Goal: Transaction & Acquisition: Purchase product/service

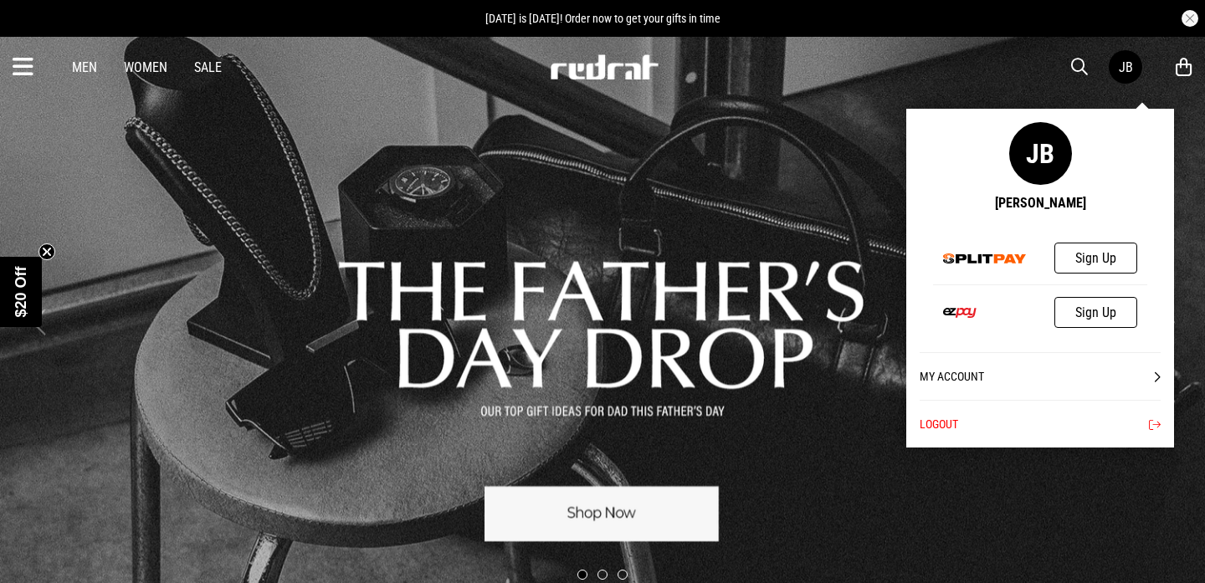
scroll to position [44, 0]
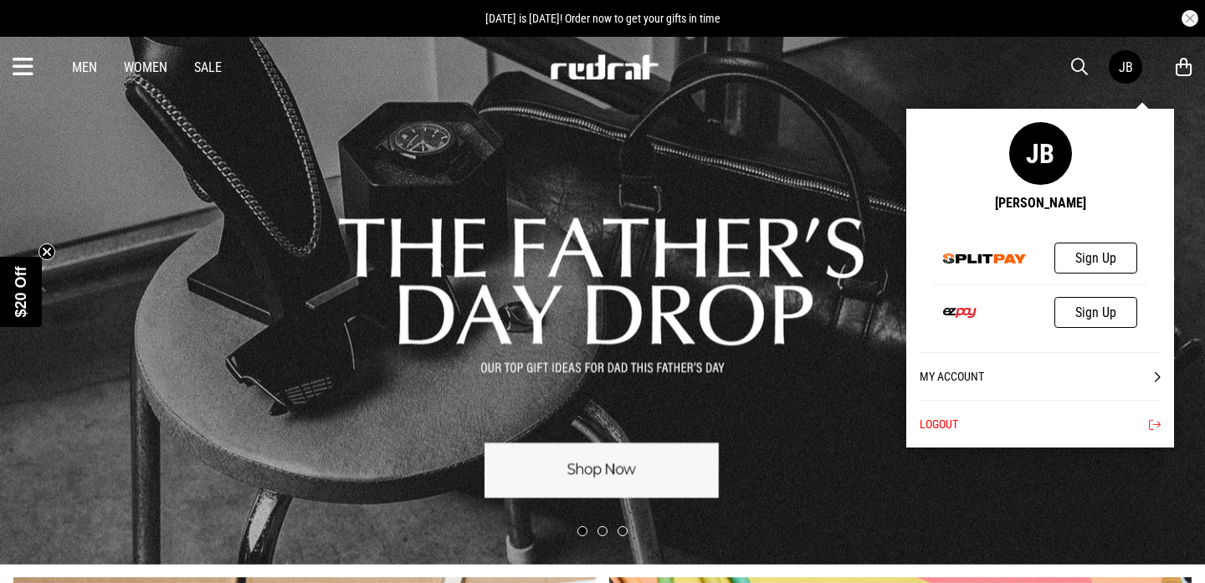
click at [958, 372] on link "My Account" at bounding box center [1040, 376] width 241 height 48
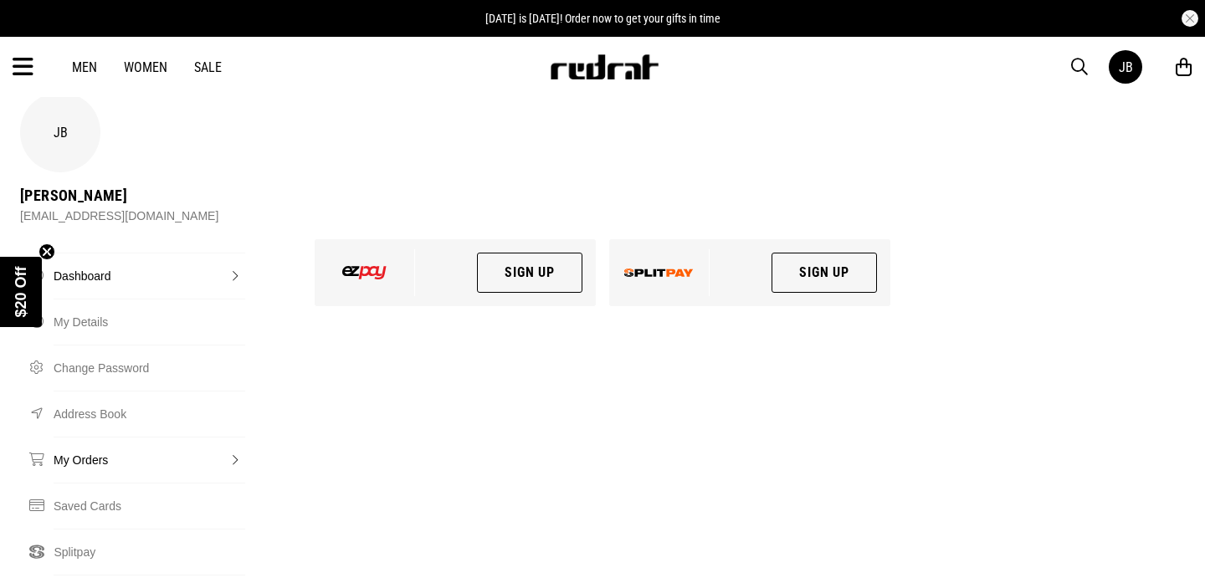
click at [112, 437] on link "My Orders" at bounding box center [150, 460] width 192 height 46
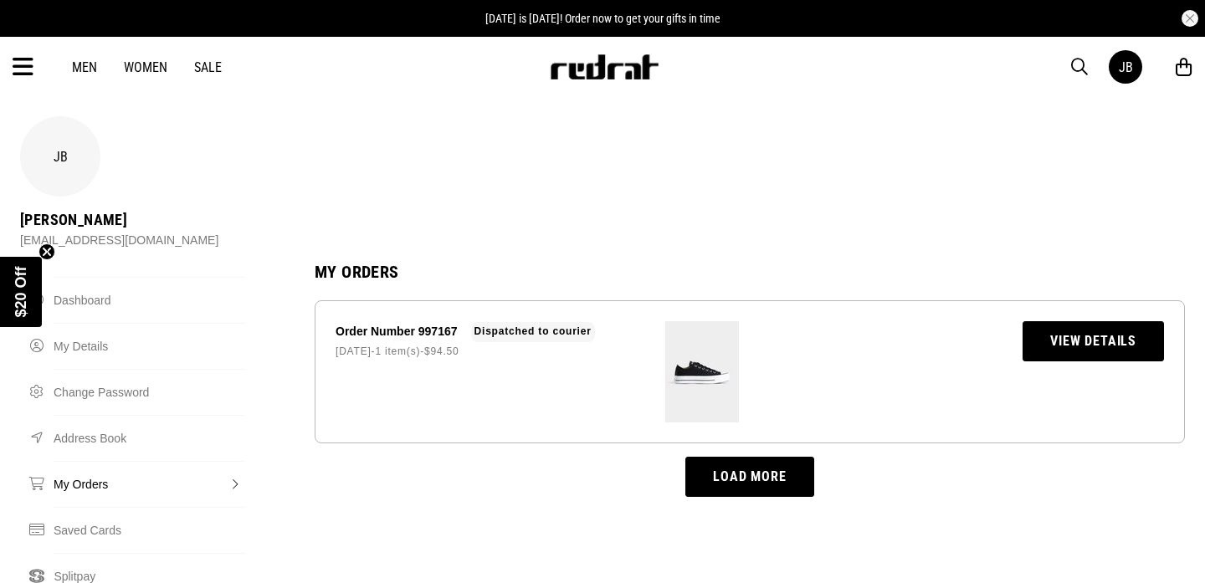
click at [1049, 321] on link "View Details" at bounding box center [1093, 341] width 141 height 40
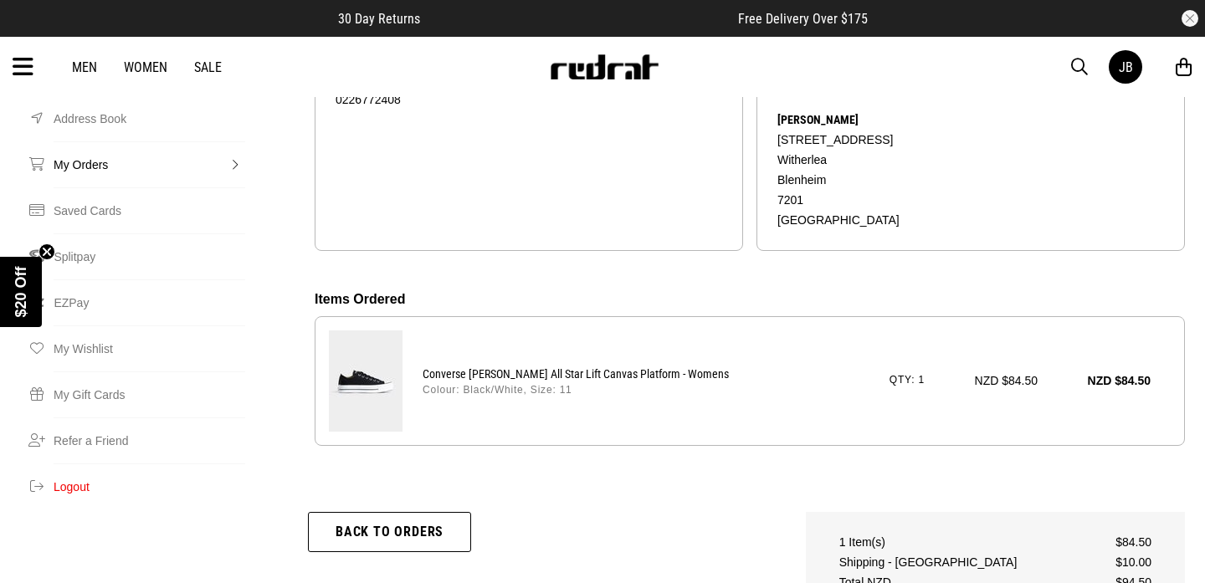
scroll to position [321, 0]
click at [375, 329] on img at bounding box center [366, 379] width 74 height 101
click at [484, 362] on p "Converse [PERSON_NAME] All Star Lift Canvas Platform - Womens" at bounding box center [576, 372] width 306 height 20
click at [488, 362] on p "Converse [PERSON_NAME] All Star Lift Canvas Platform - Womens" at bounding box center [576, 372] width 306 height 20
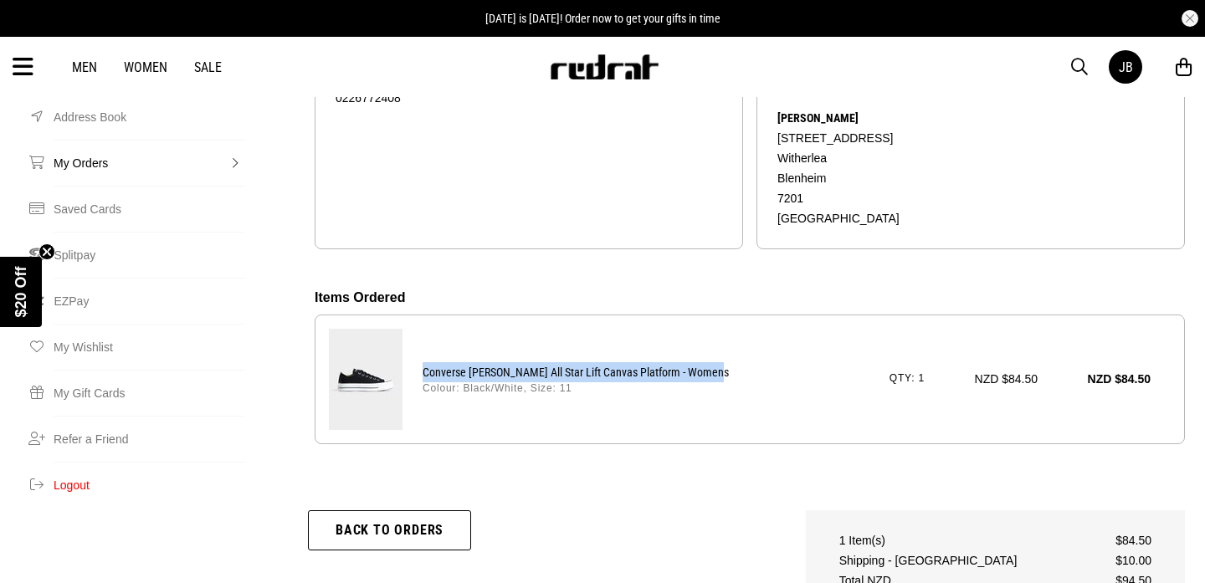
drag, startPoint x: 709, startPoint y: 311, endPoint x: 419, endPoint y: 299, distance: 290.7
click at [419, 359] on div "Converse Chuck Taylor All Star Lift Canvas Platform - Womens Colour: Black/Whit…" at bounding box center [787, 379] width 768 height 40
copy p "Converse [PERSON_NAME] All Star Lift Canvas Platform - Womens"
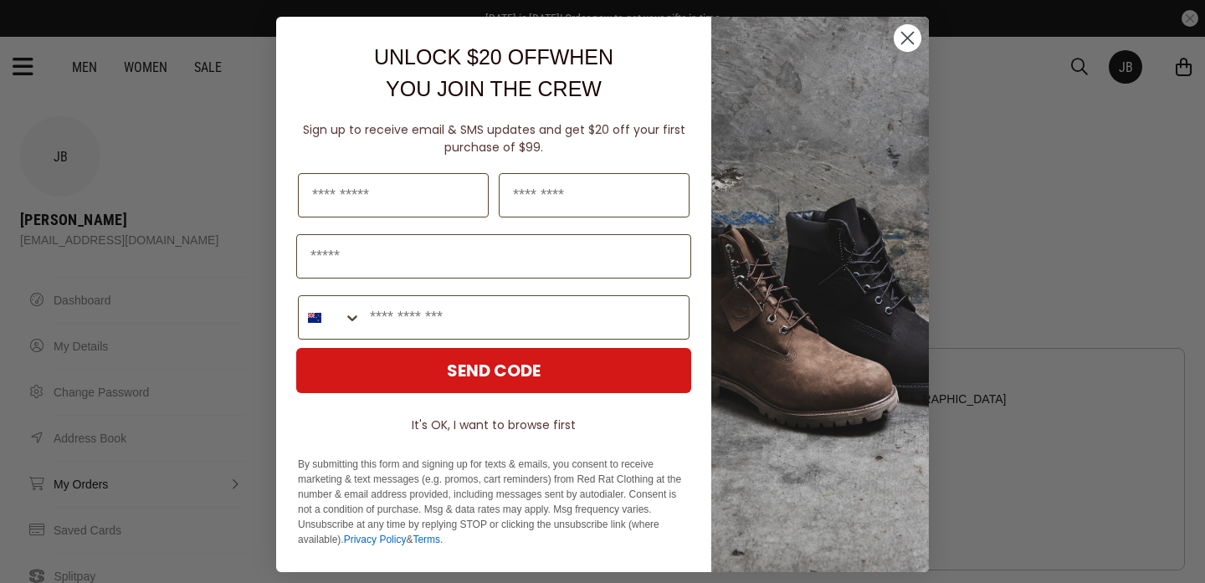
click at [1083, 73] on div "Close dialog UNLOCK $20 OFF WHEN YOU JOIN THE CREW Sign up to receive email & S…" at bounding box center [602, 291] width 1205 height 583
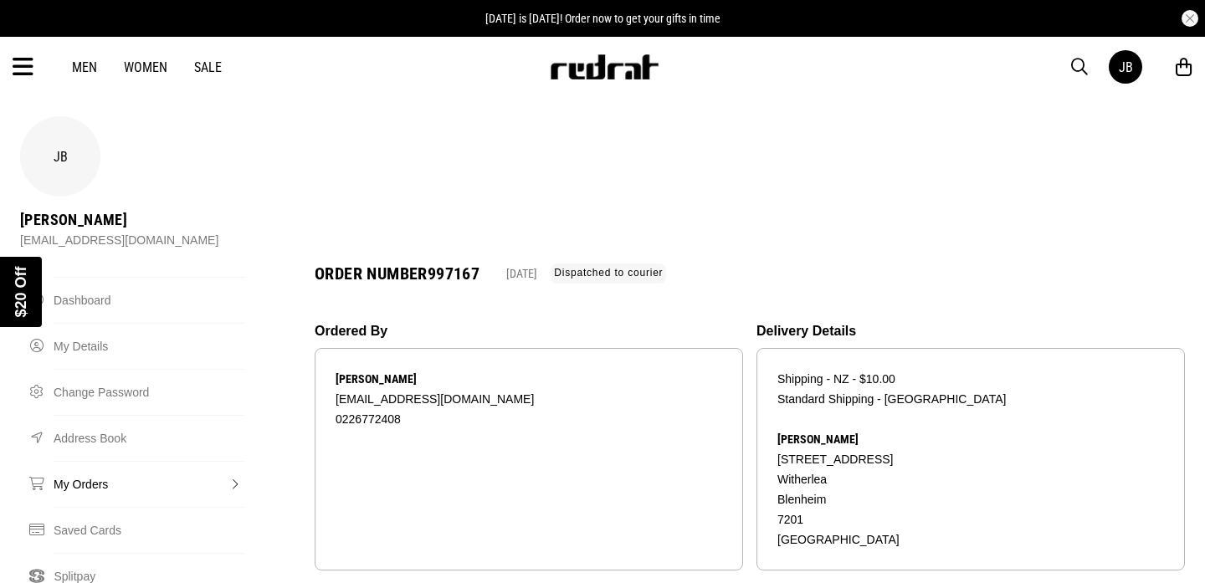
click at [1076, 69] on span "button" at bounding box center [1079, 67] width 17 height 20
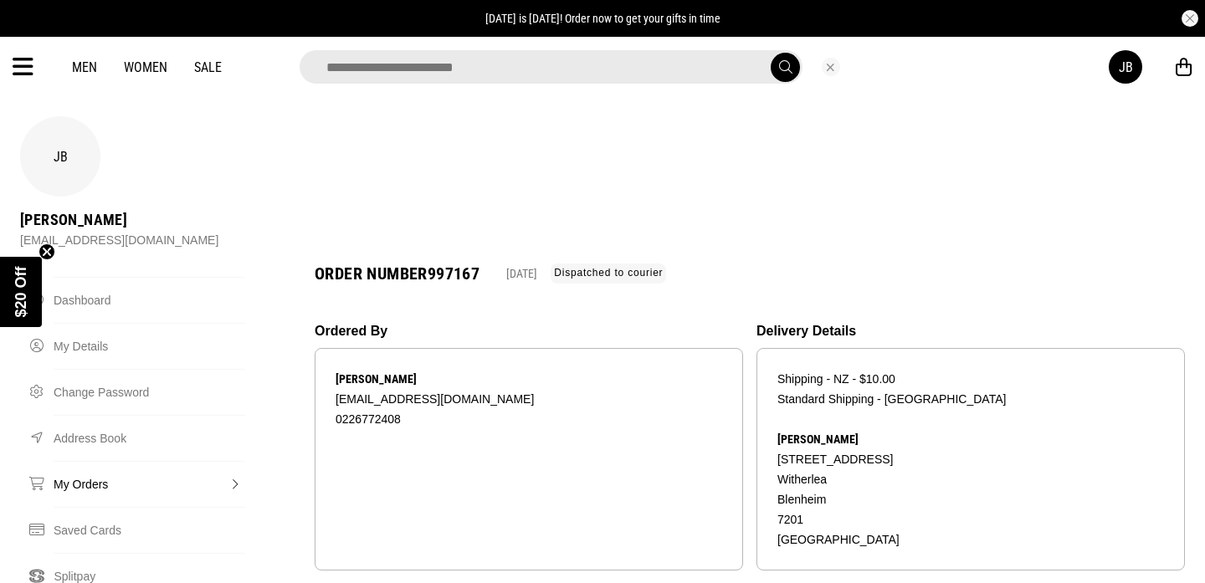
click at [633, 52] on input "search" at bounding box center [551, 66] width 503 height 33
type input "**********"
click at [771, 53] on button "submit" at bounding box center [785, 67] width 29 height 29
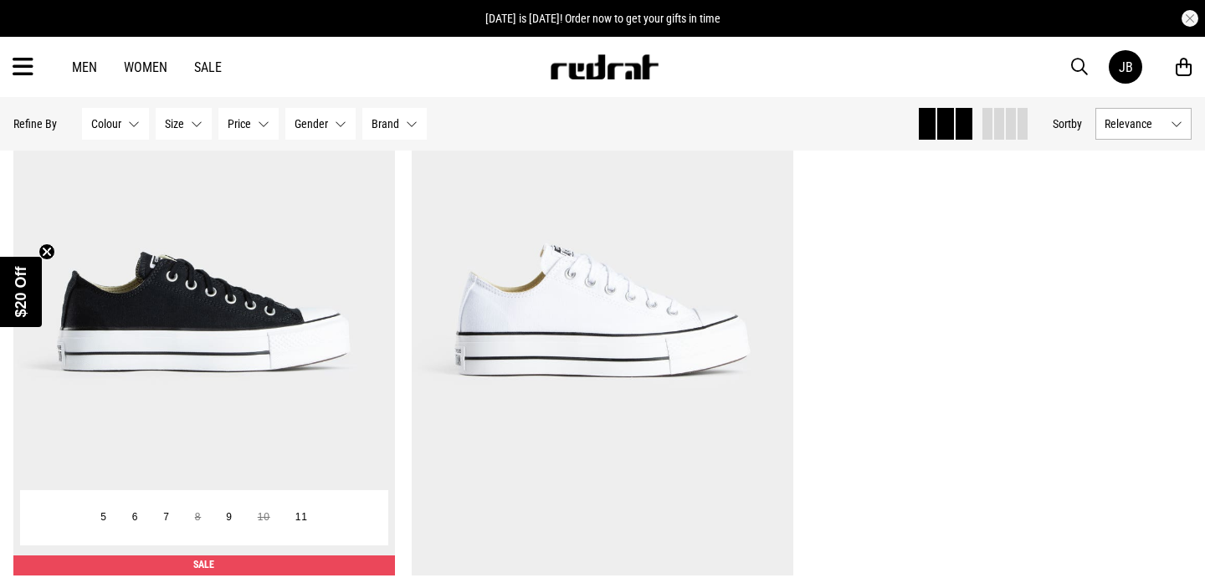
scroll to position [234, 0]
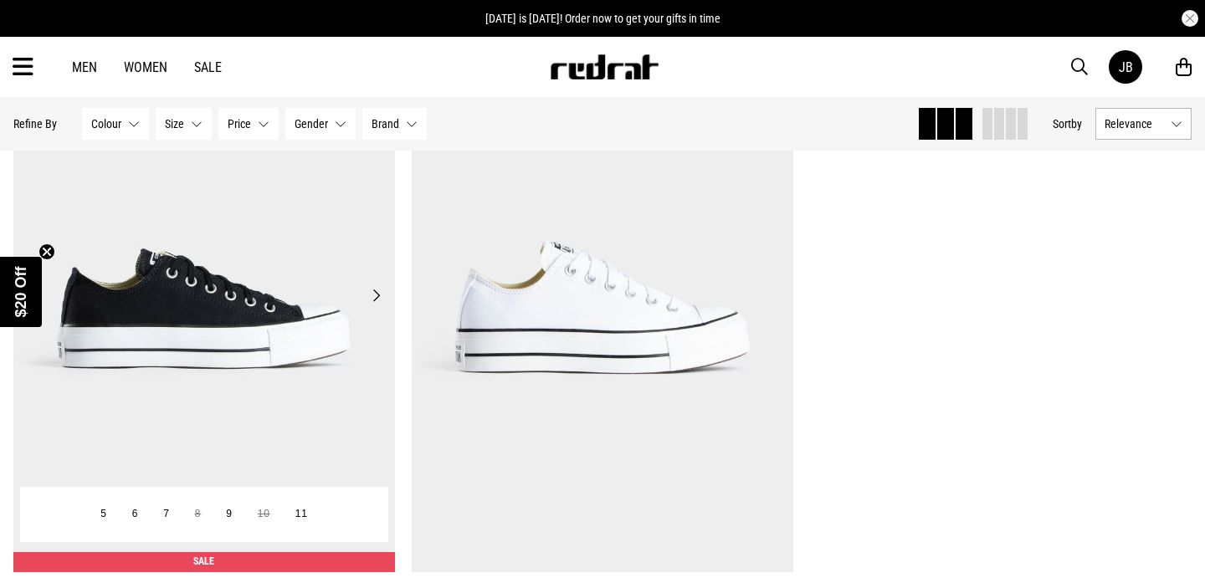
click at [218, 298] on img at bounding box center [204, 306] width 382 height 534
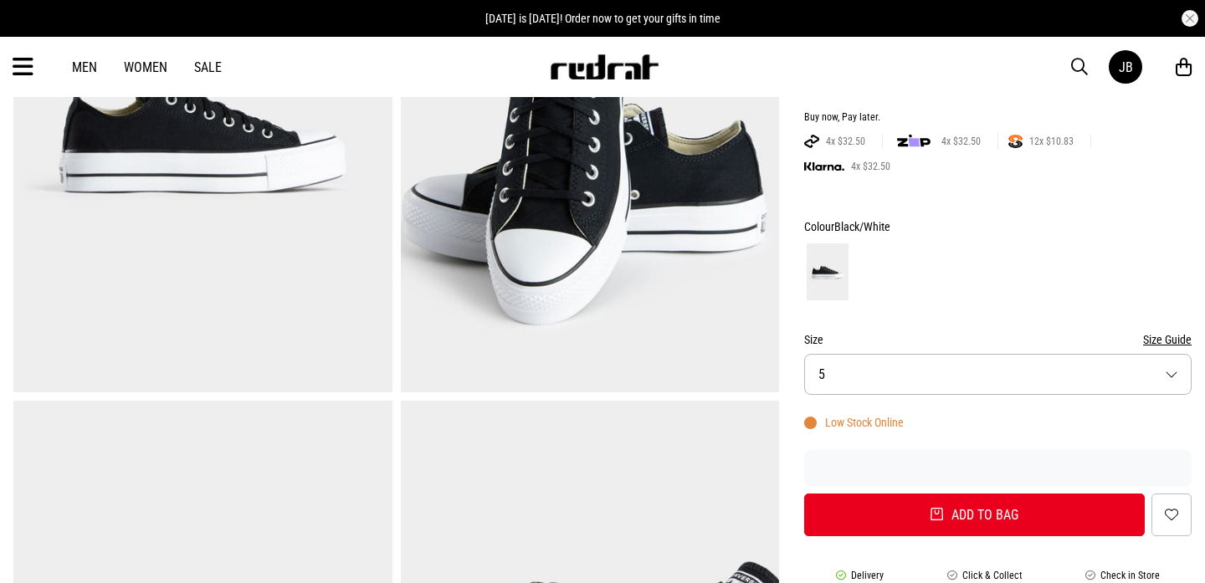
scroll to position [327, 0]
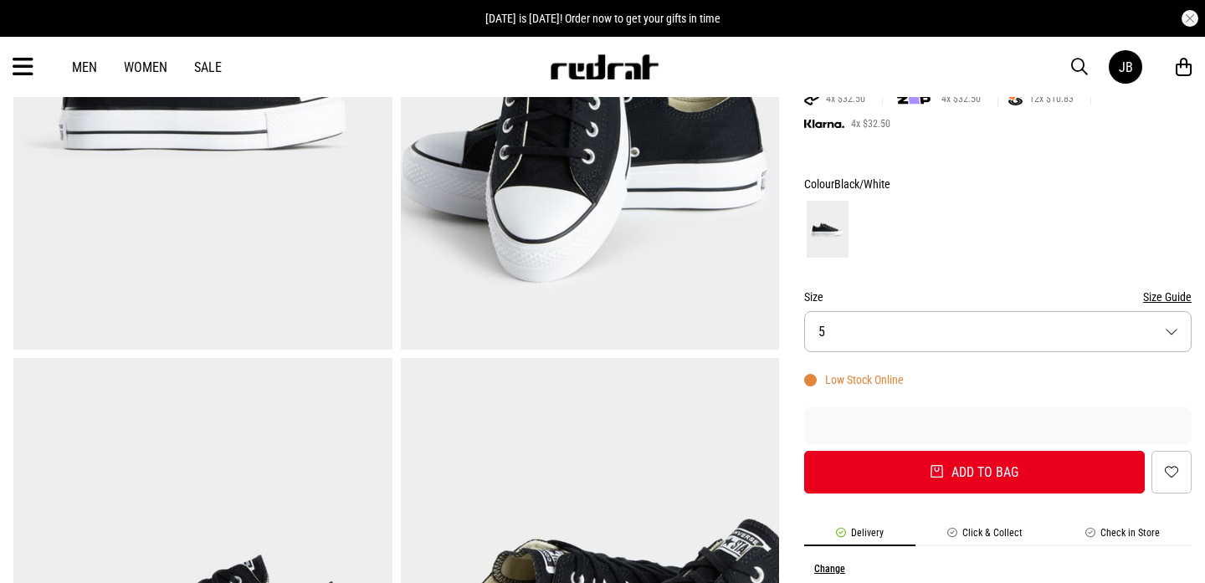
click at [896, 332] on button "Size 5" at bounding box center [998, 331] width 388 height 41
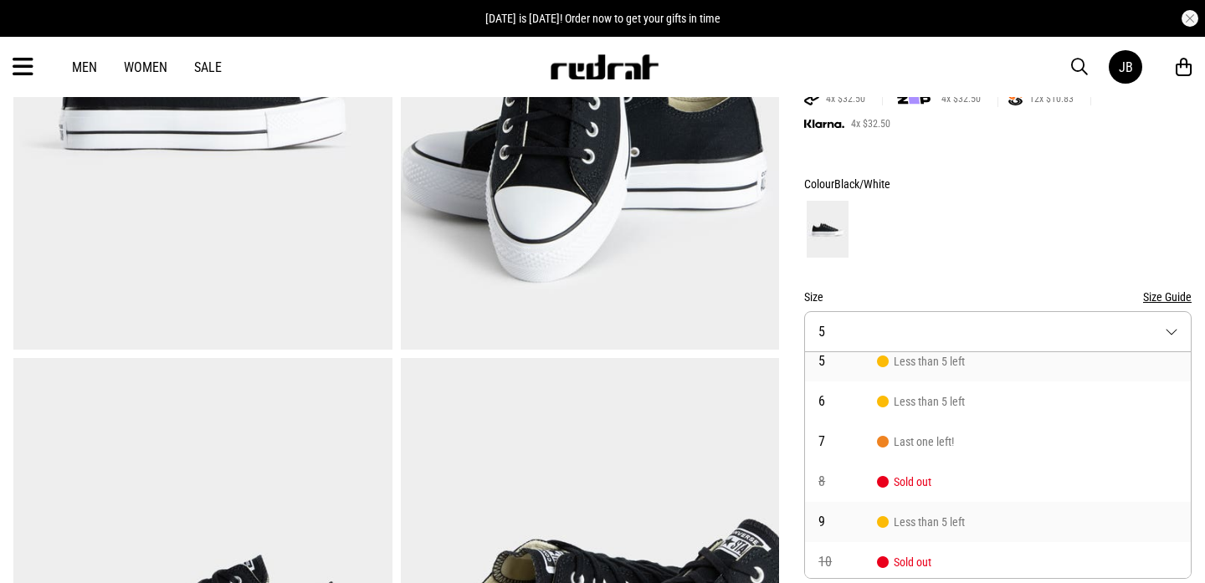
scroll to position [55, 0]
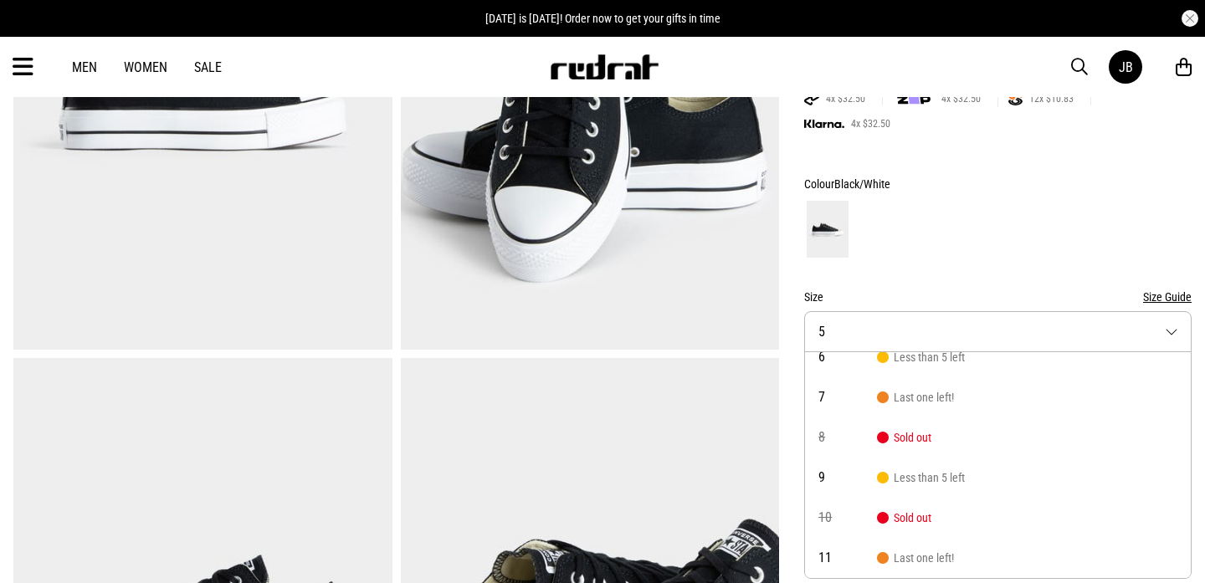
click at [978, 253] on div at bounding box center [998, 229] width 388 height 62
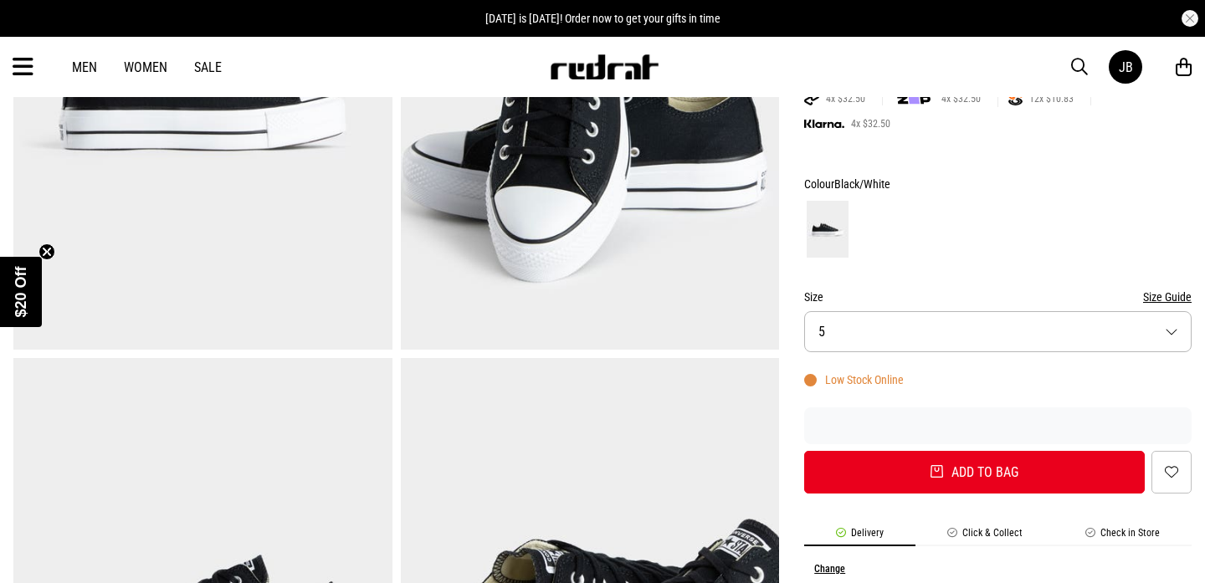
click at [864, 332] on button "Size 5" at bounding box center [998, 331] width 388 height 41
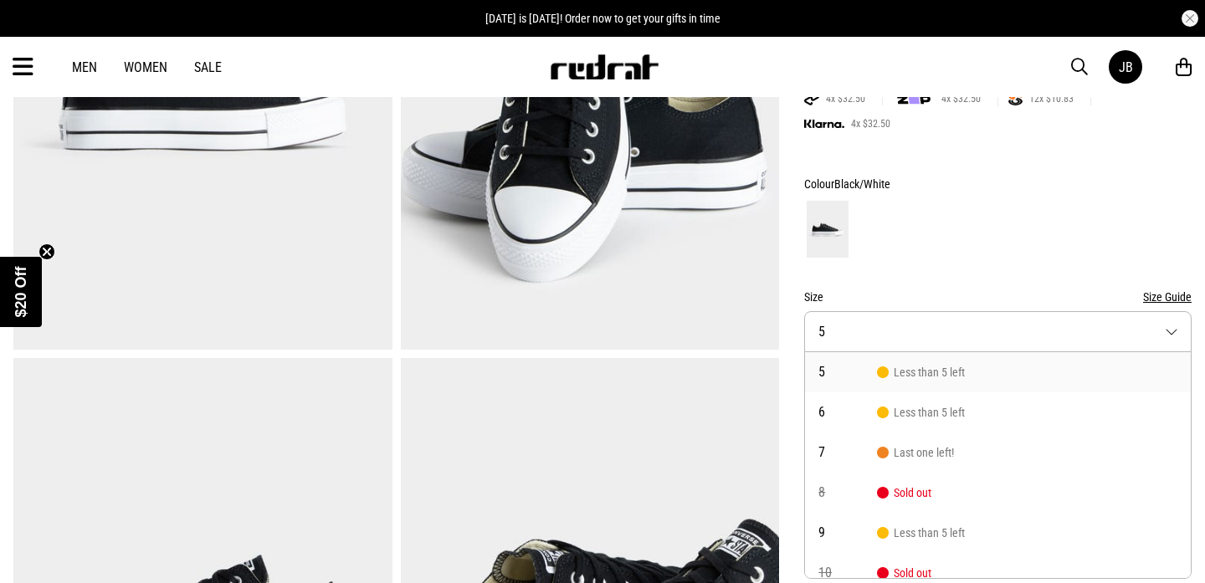
scroll to position [55, 0]
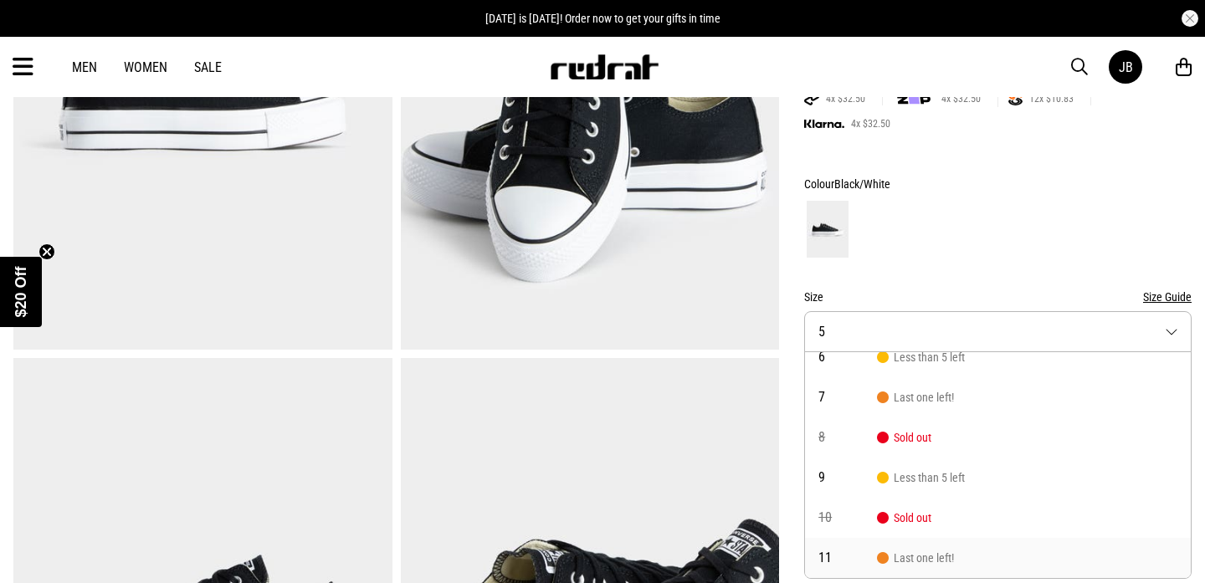
click at [899, 547] on li "11 Last one left!" at bounding box center [998, 558] width 386 height 40
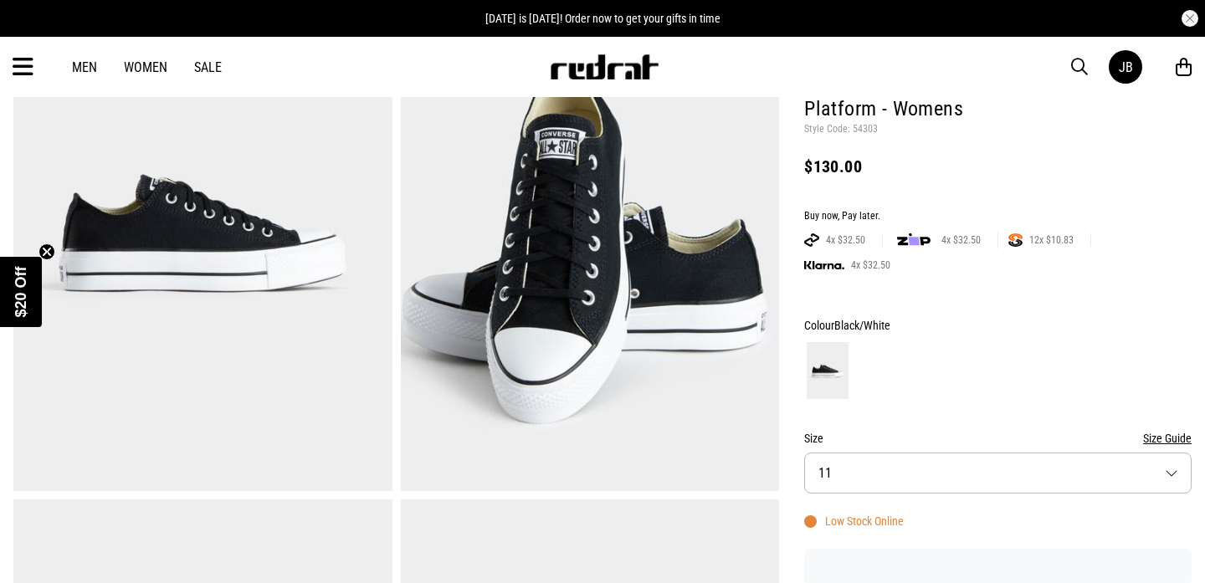
scroll to position [183, 0]
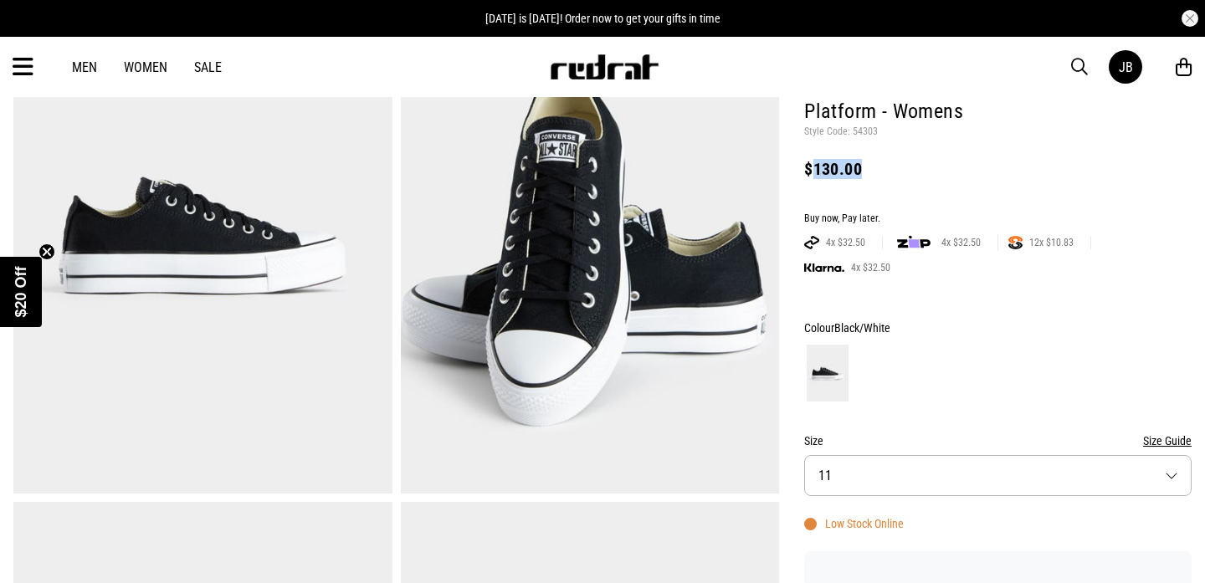
drag, startPoint x: 813, startPoint y: 173, endPoint x: 866, endPoint y: 173, distance: 52.7
click at [866, 173] on div "$130.00" at bounding box center [998, 169] width 388 height 20
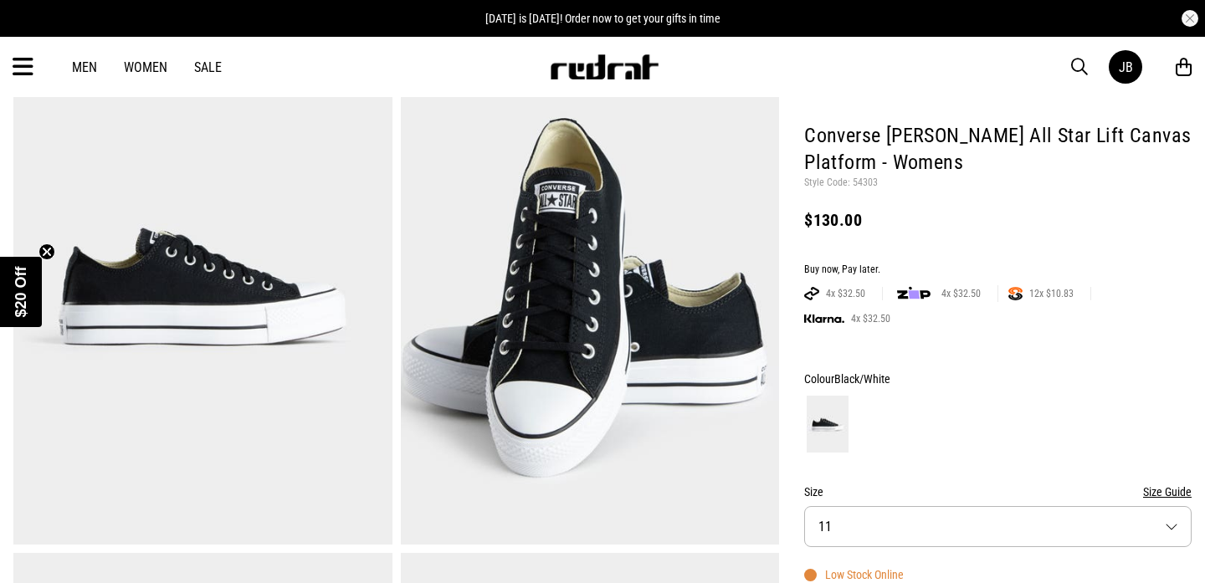
scroll to position [131, 0]
click at [30, 287] on p "$20 Off" at bounding box center [21, 292] width 23 height 57
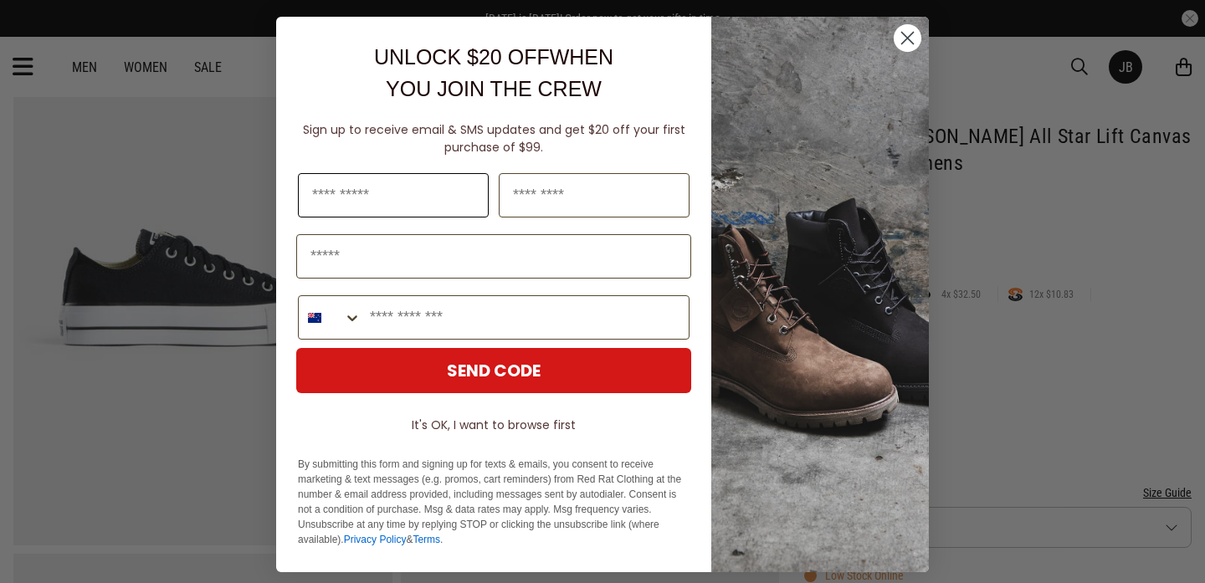
click at [362, 189] on input "First Name" at bounding box center [393, 195] width 191 height 44
type input "*****"
type input "*******"
type input "**********"
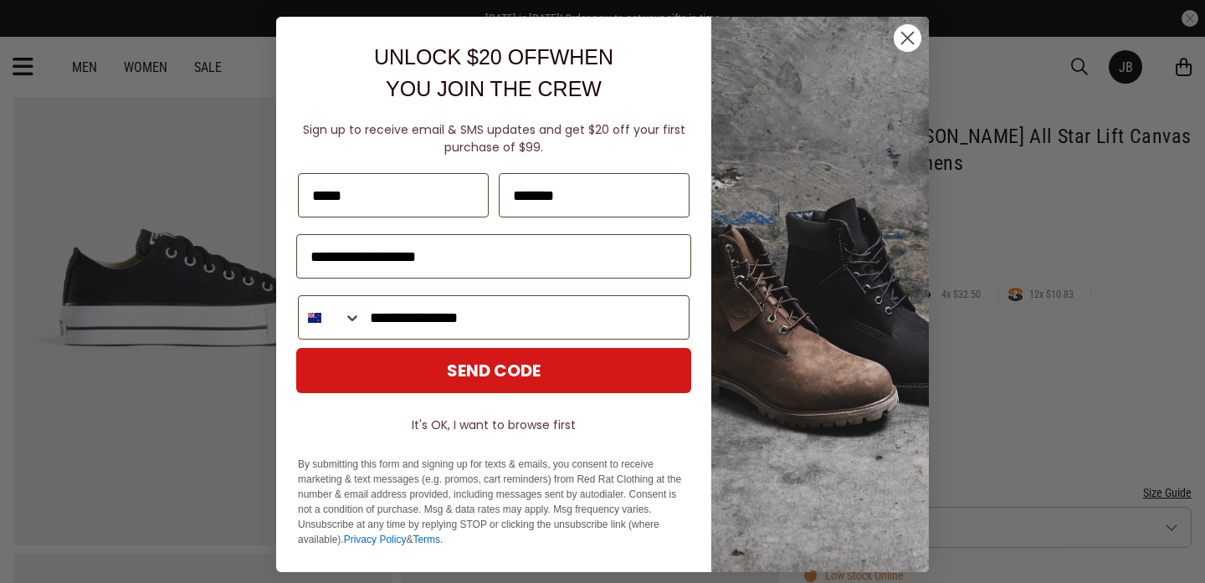
click at [473, 371] on button "SEND CODE" at bounding box center [493, 370] width 395 height 45
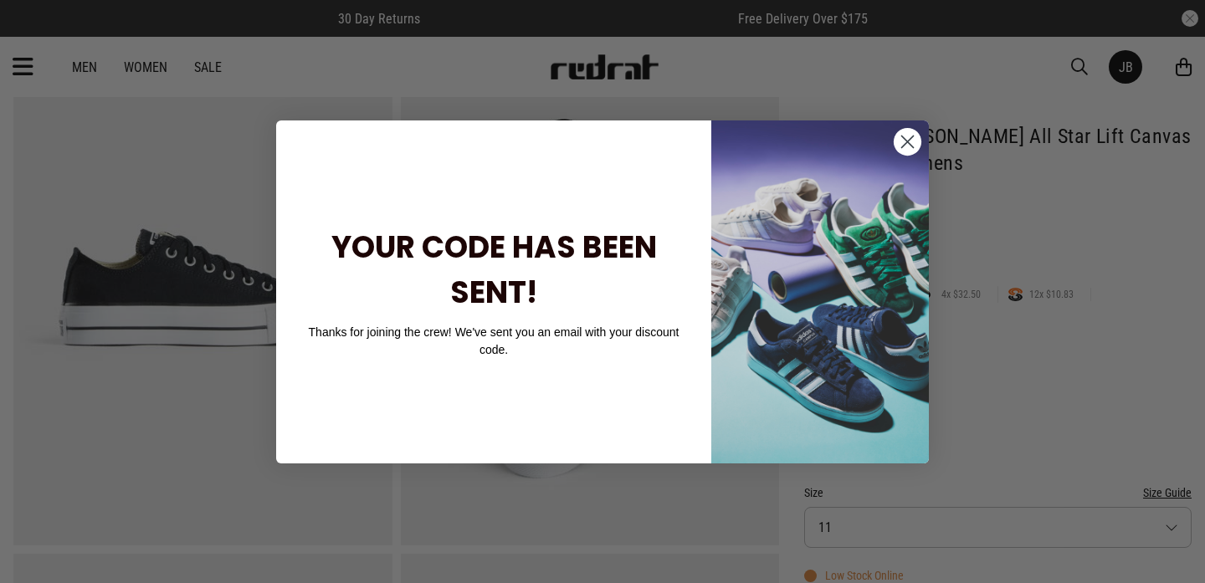
click at [904, 145] on icon "Close dialog" at bounding box center [908, 142] width 12 height 12
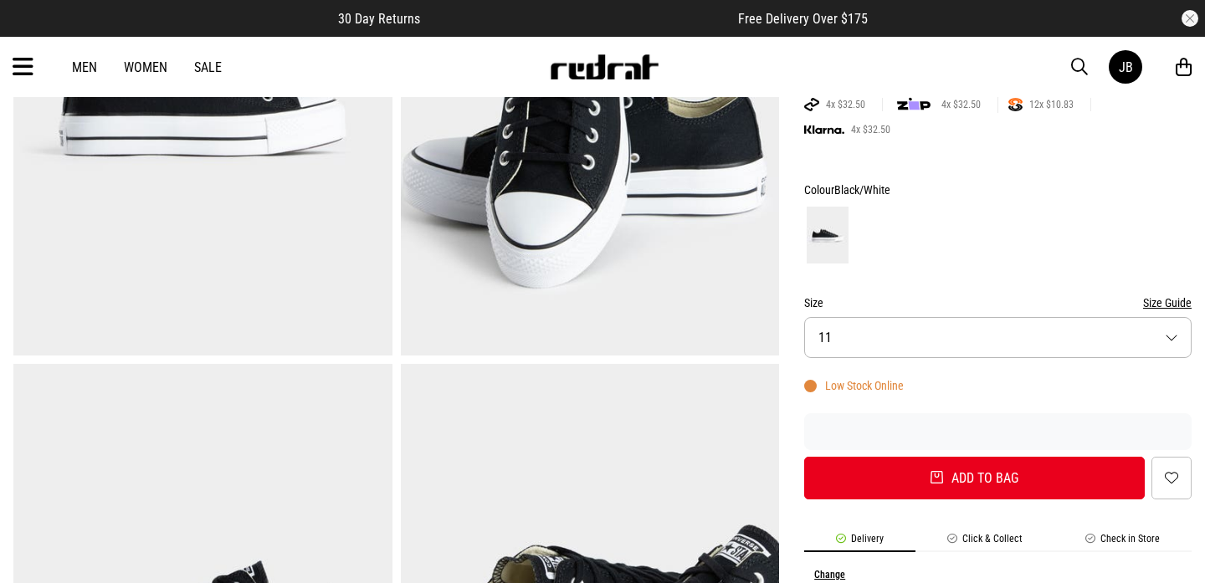
scroll to position [348, 0]
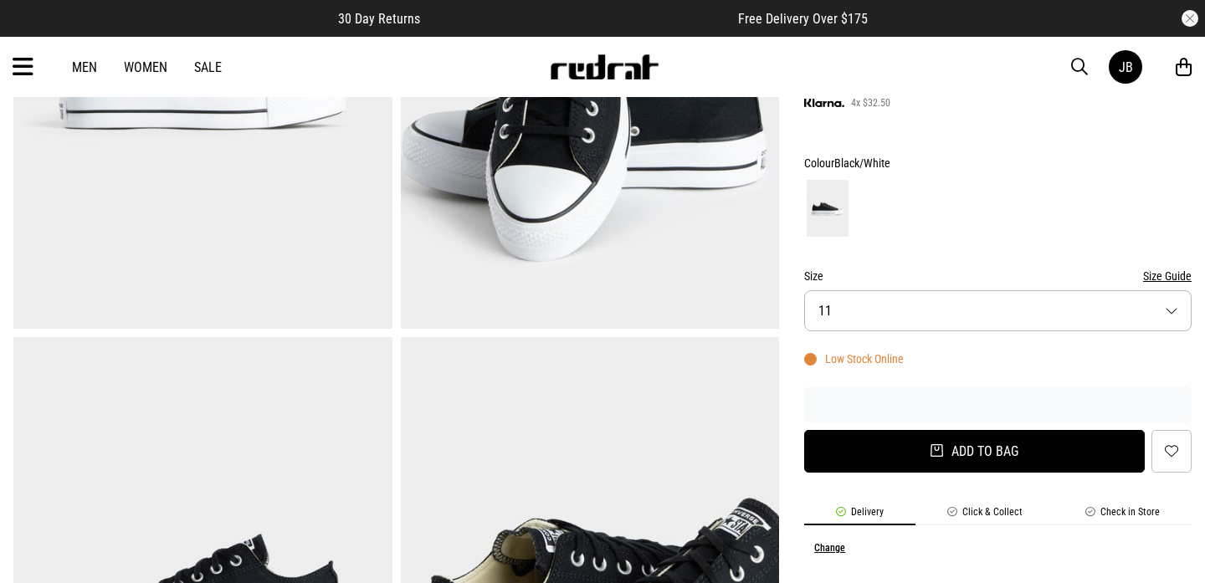
click at [960, 457] on button "Add to bag" at bounding box center [974, 451] width 341 height 43
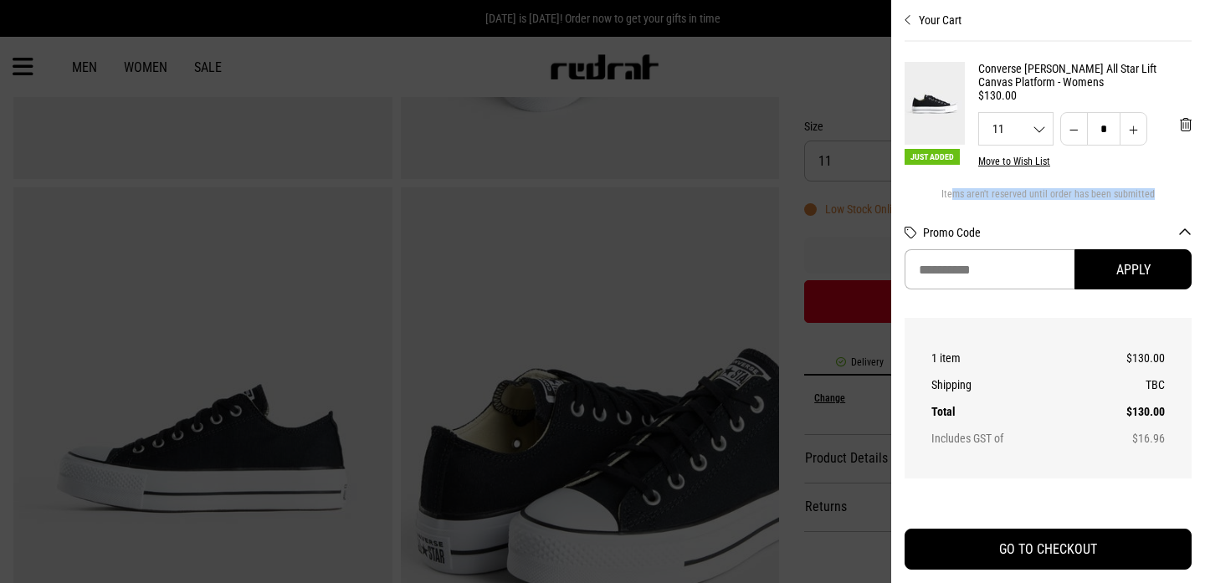
scroll to position [23, 0]
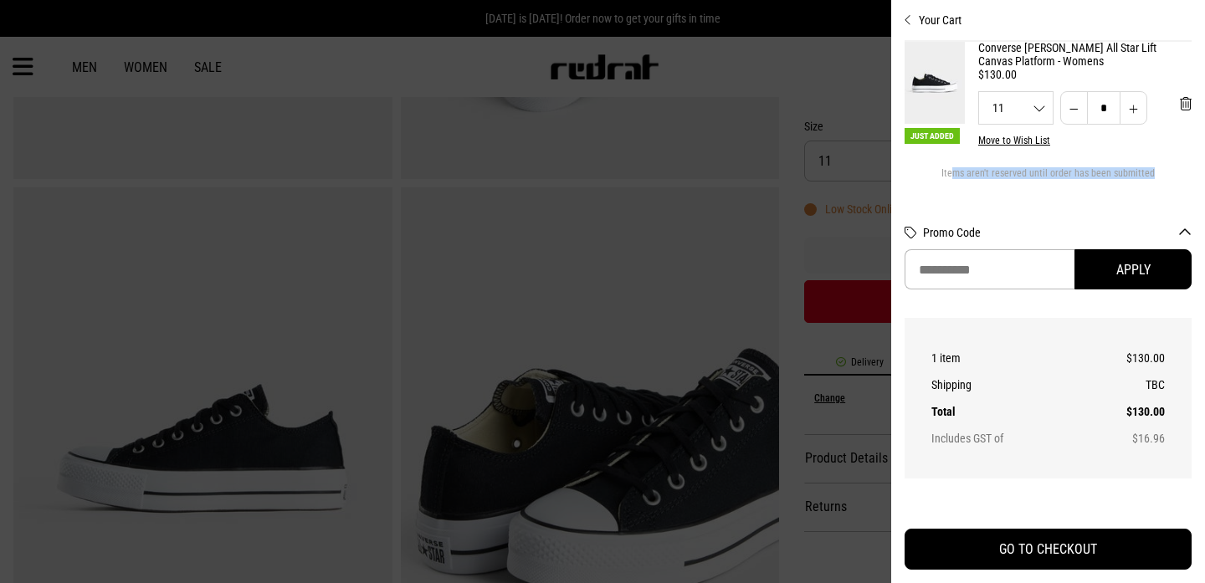
drag, startPoint x: 956, startPoint y: 199, endPoint x: 1110, endPoint y: 199, distance: 154.0
click at [1110, 199] on section "Just Added Converse Chuck Taylor All Star Lift Canvas Platform - Womens $130.00…" at bounding box center [1048, 124] width 287 height 164
click at [747, 347] on div at bounding box center [602, 291] width 1205 height 583
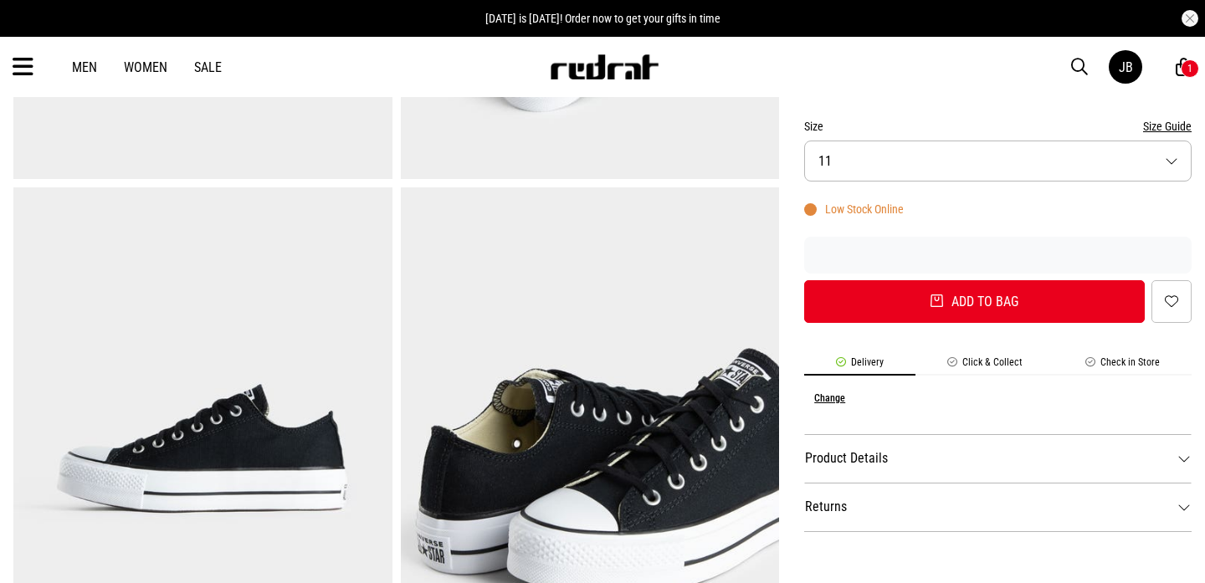
click at [19, 71] on icon at bounding box center [23, 68] width 21 height 28
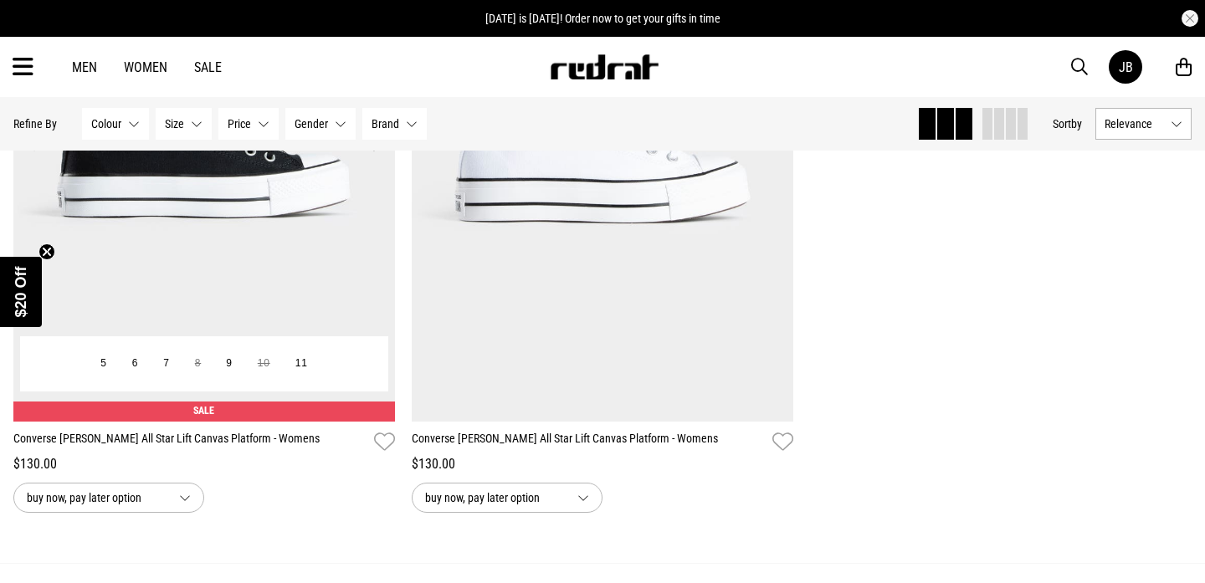
scroll to position [433, 0]
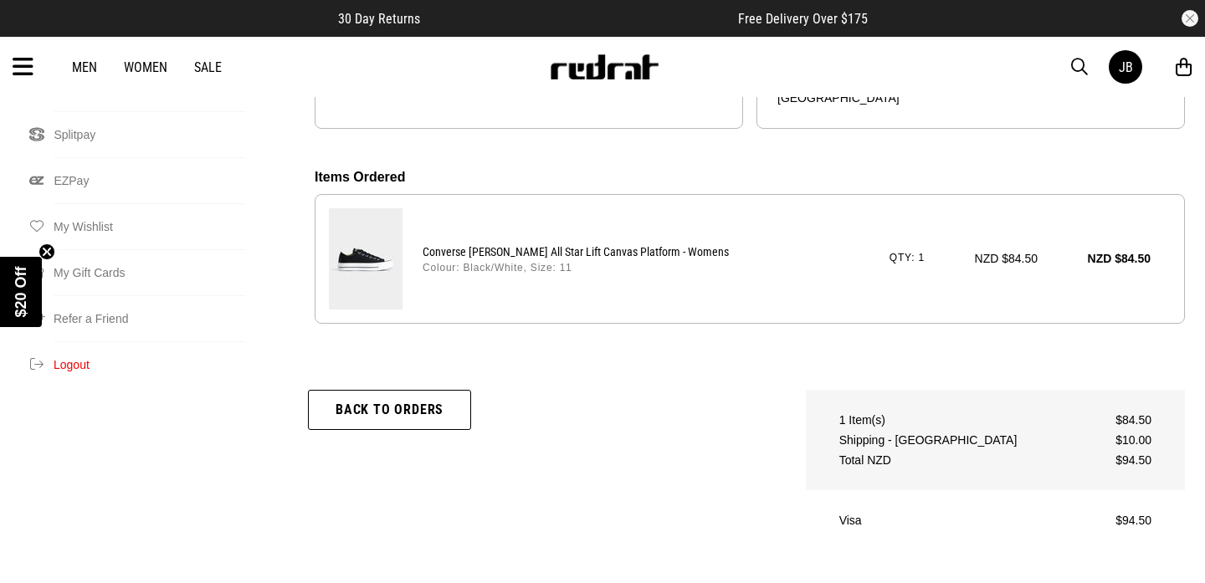
scroll to position [442, 0]
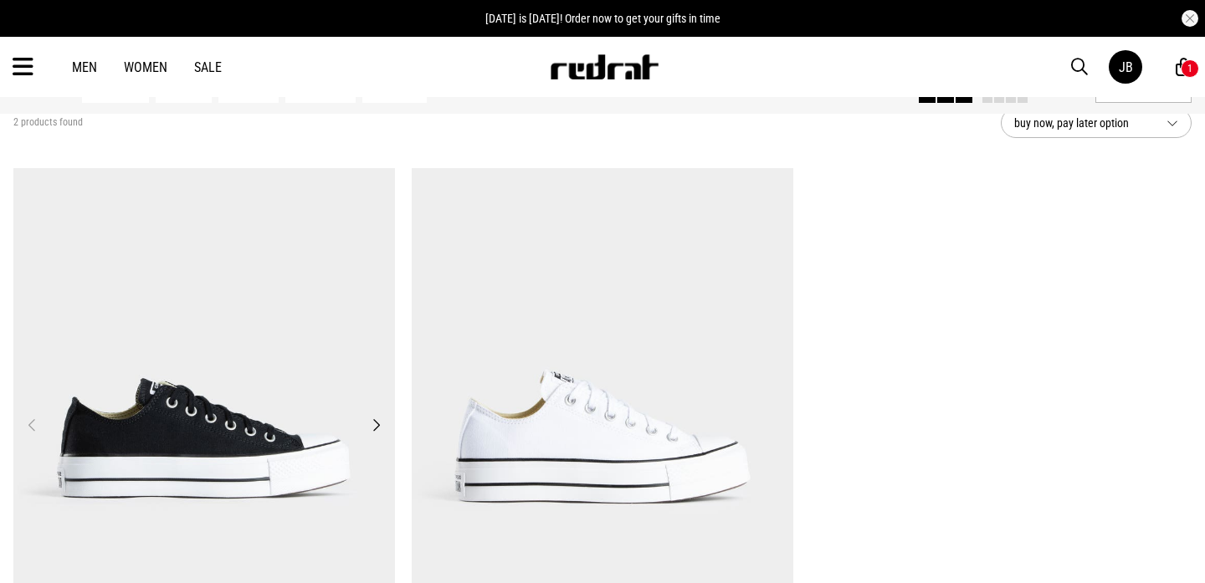
scroll to position [167, 0]
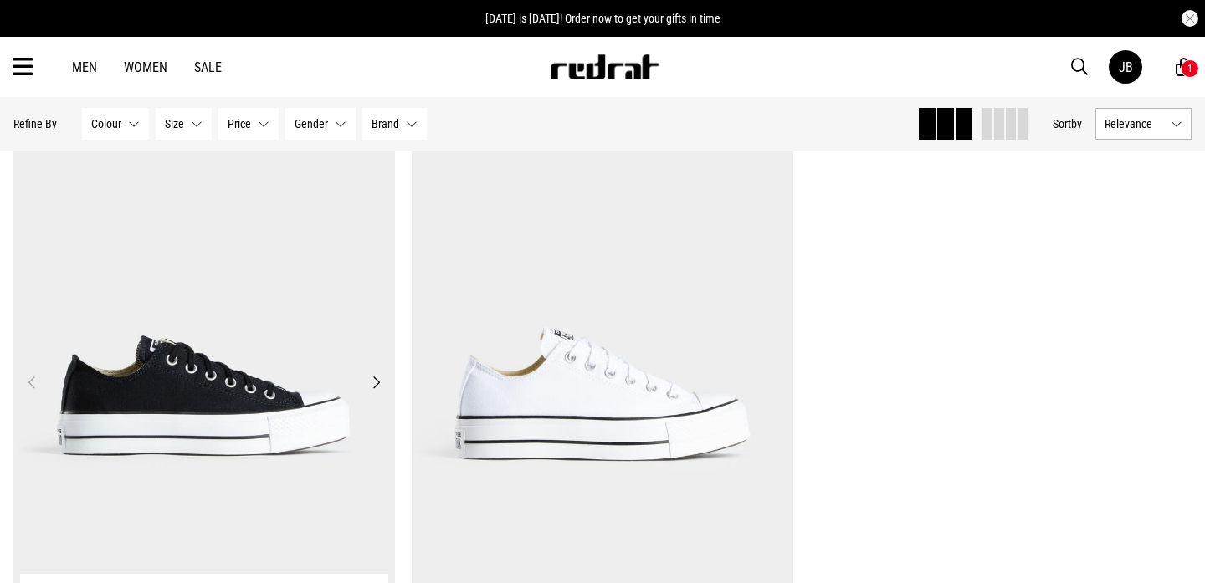
click at [178, 376] on img at bounding box center [204, 393] width 382 height 534
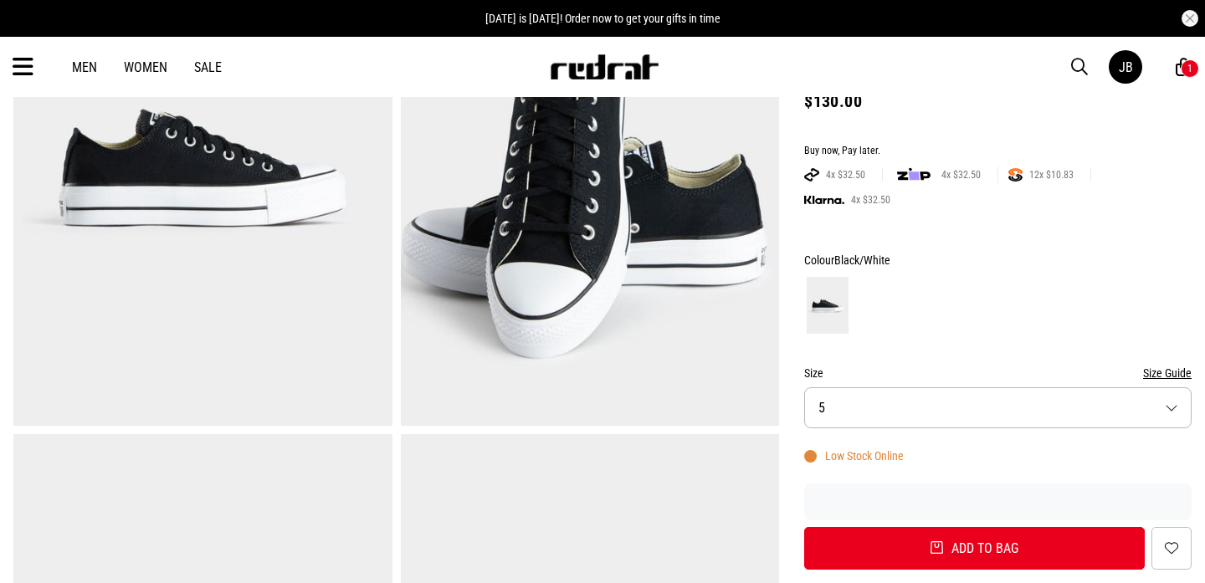
click at [876, 420] on button "Size 5" at bounding box center [998, 408] width 388 height 41
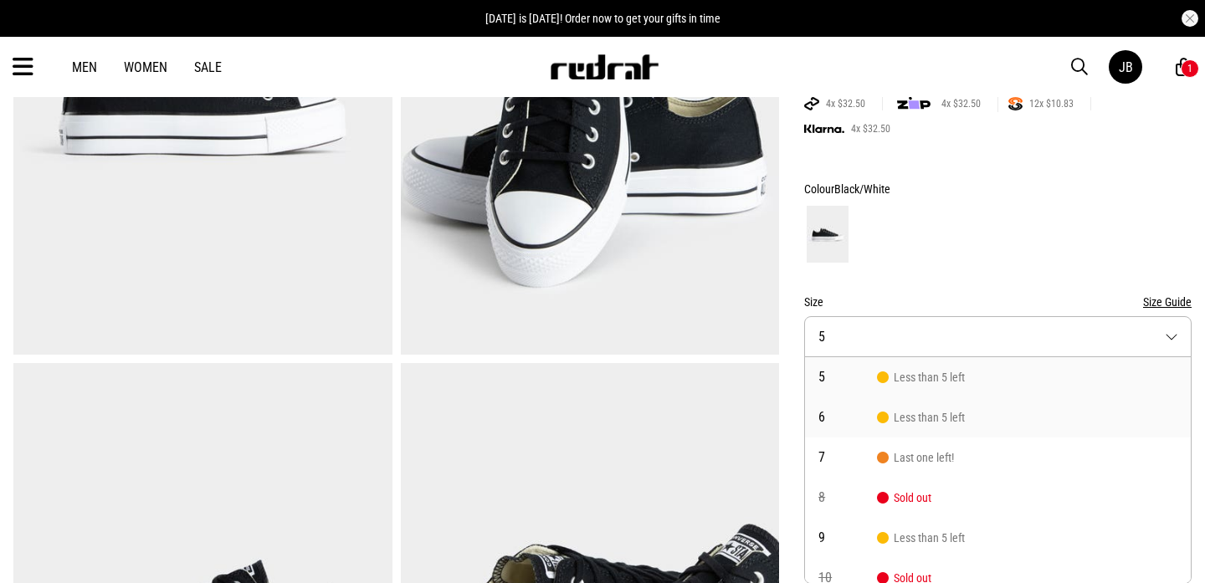
click at [881, 414] on icon at bounding box center [882, 417] width 10 height 10
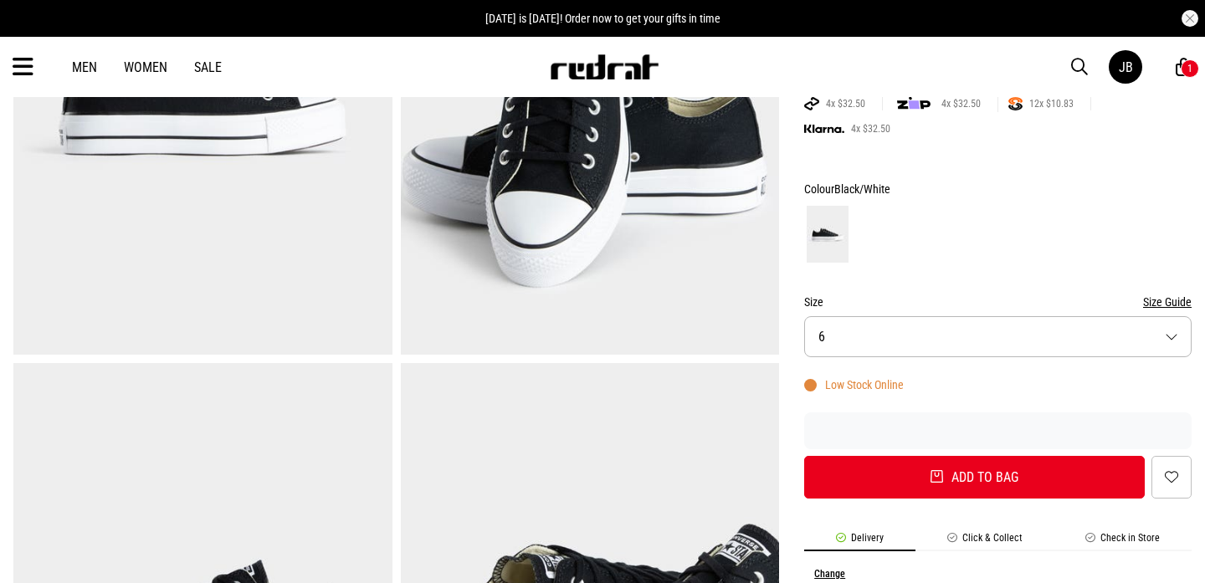
click at [897, 353] on button "Size 6" at bounding box center [998, 336] width 388 height 41
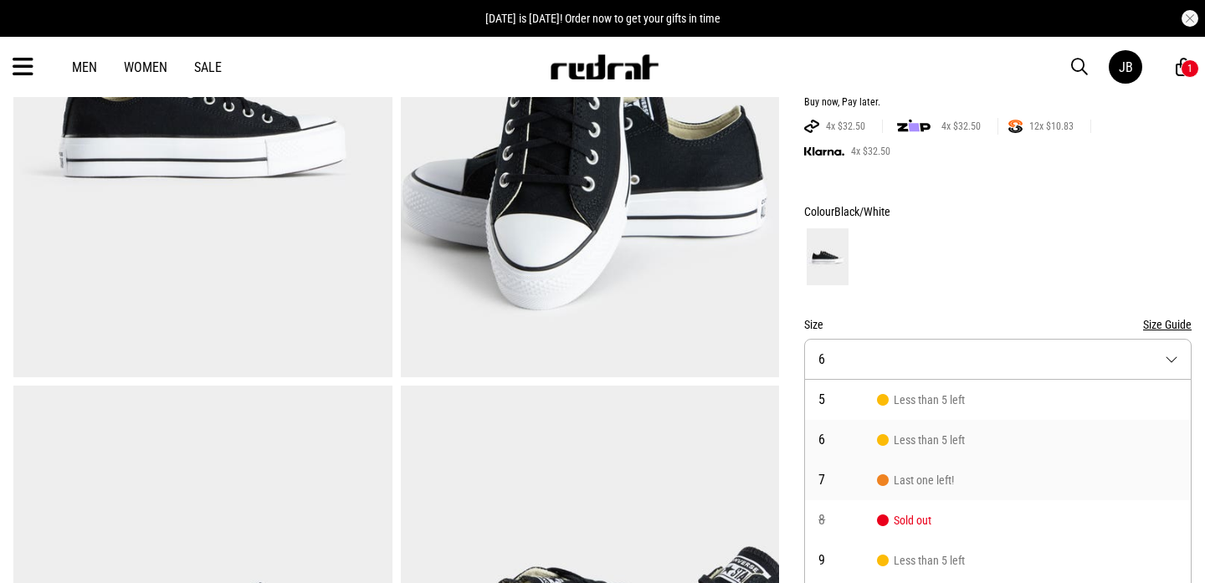
click at [925, 482] on span "Last one left!" at bounding box center [915, 480] width 77 height 13
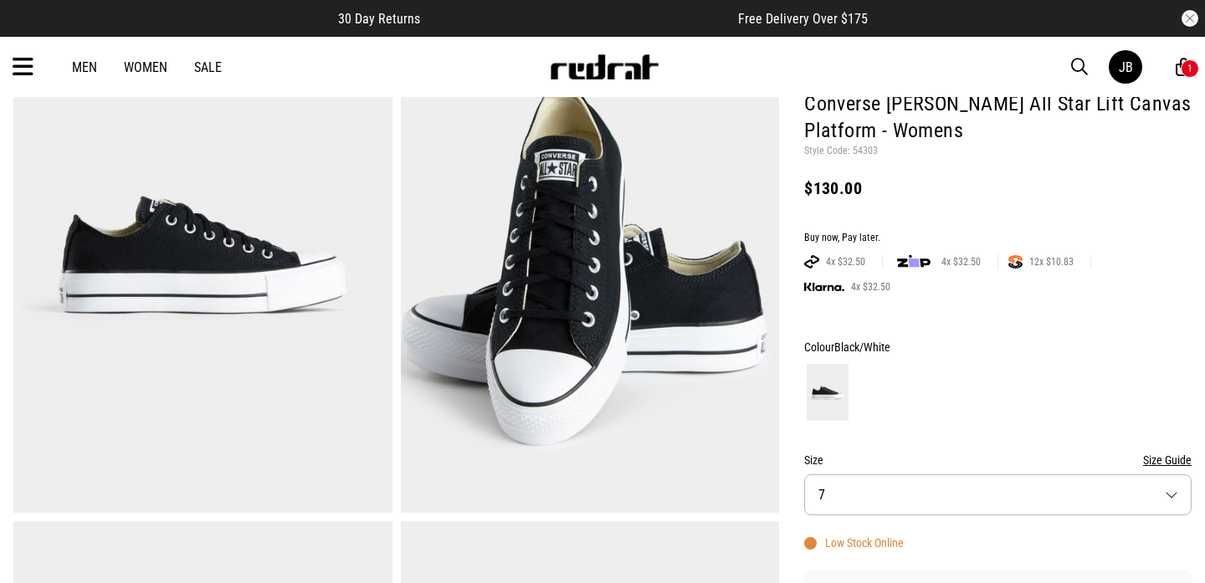
click at [889, 511] on button "Size 7" at bounding box center [998, 495] width 388 height 41
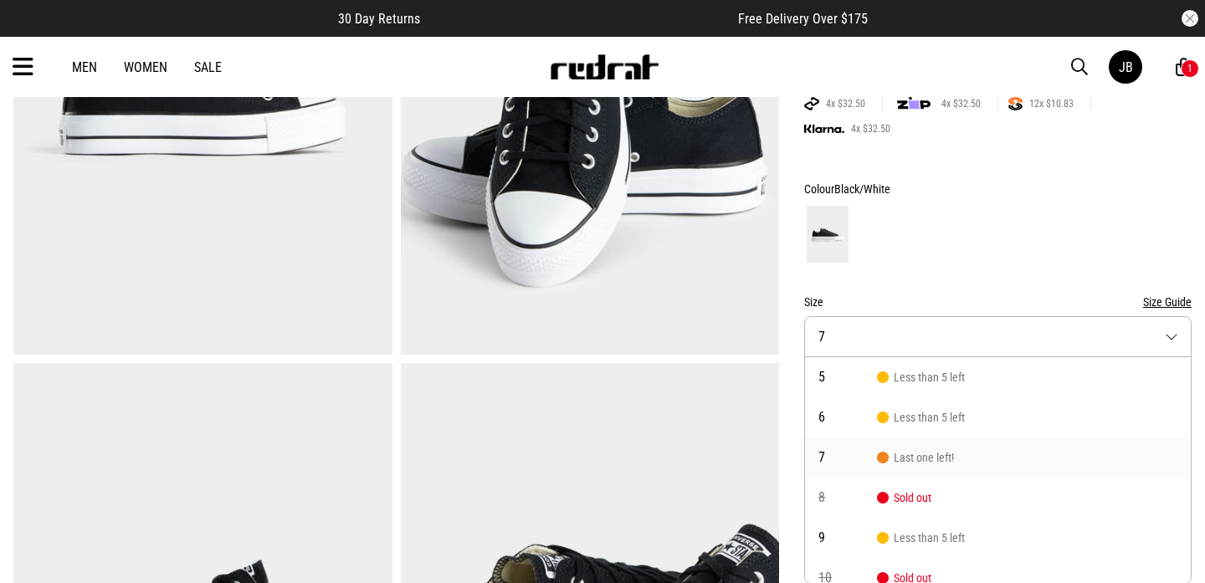
scroll to position [55, 0]
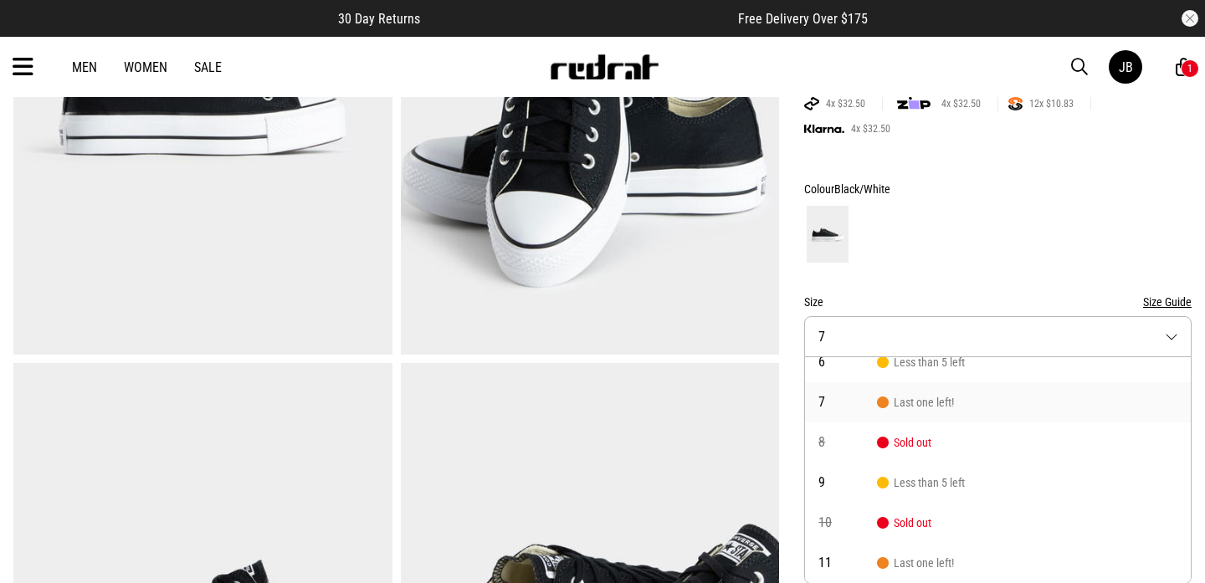
click at [900, 446] on span "Sold out" at bounding box center [904, 442] width 54 height 13
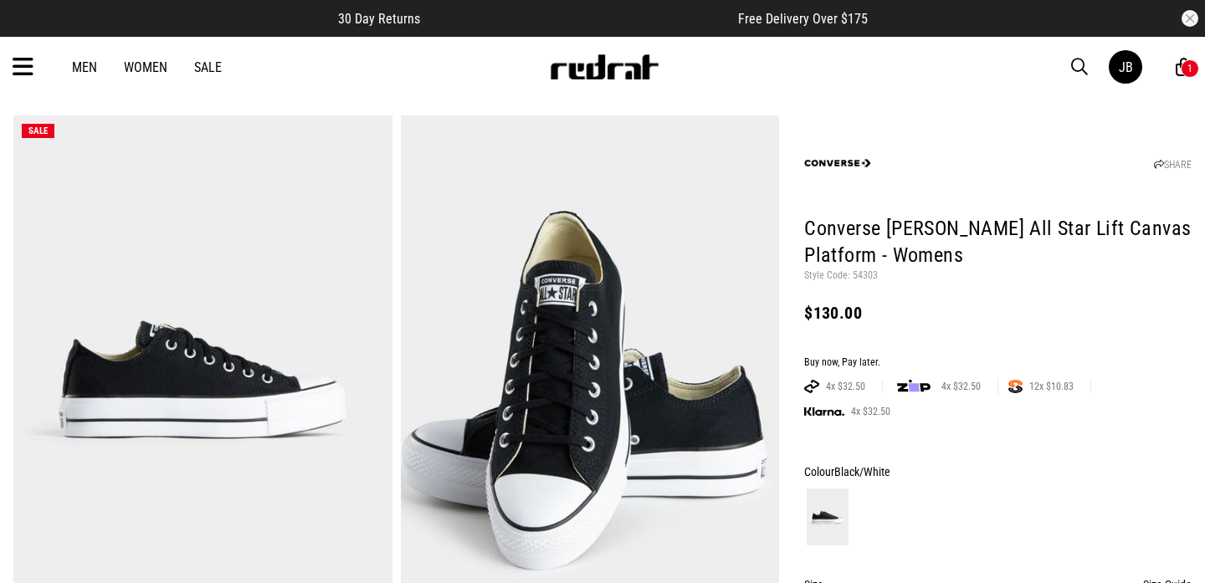
scroll to position [26, 0]
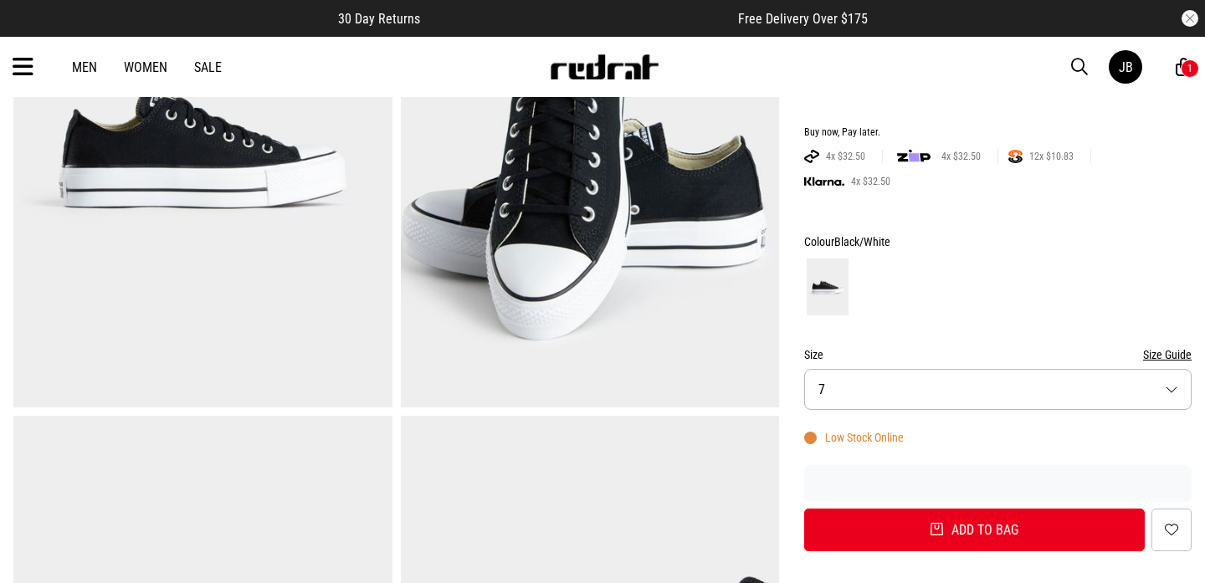
click at [958, 418] on form "Colour Black/White Size Size Guide Size 7 Low Stock Online Add to bag Add to wi…" at bounding box center [998, 392] width 388 height 320
click at [953, 399] on button "Size 7" at bounding box center [998, 389] width 388 height 41
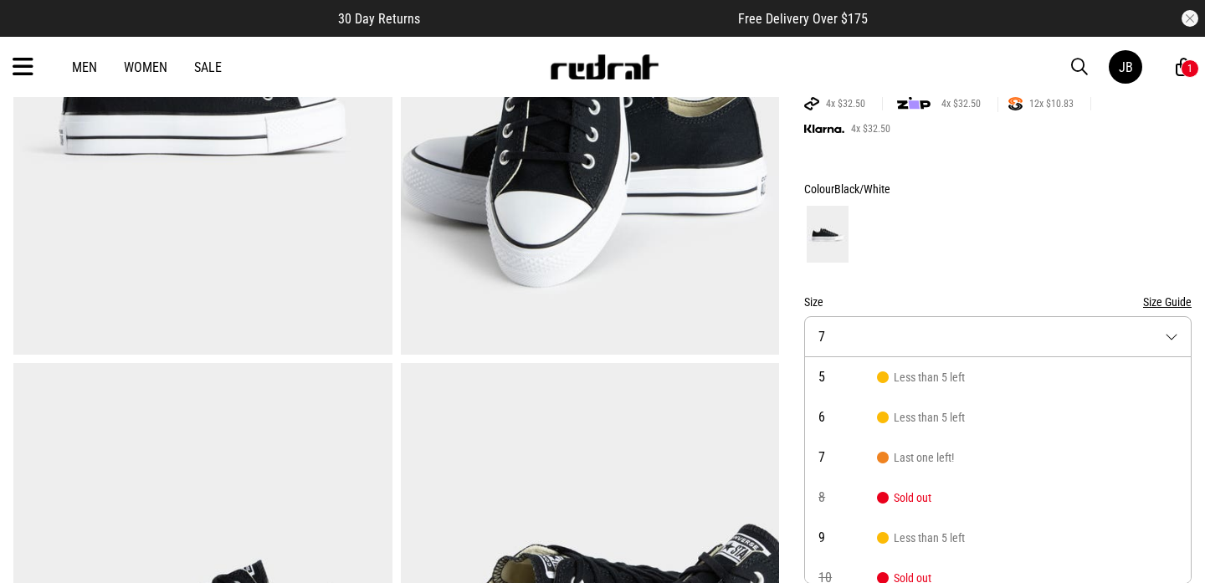
scroll to position [55, 0]
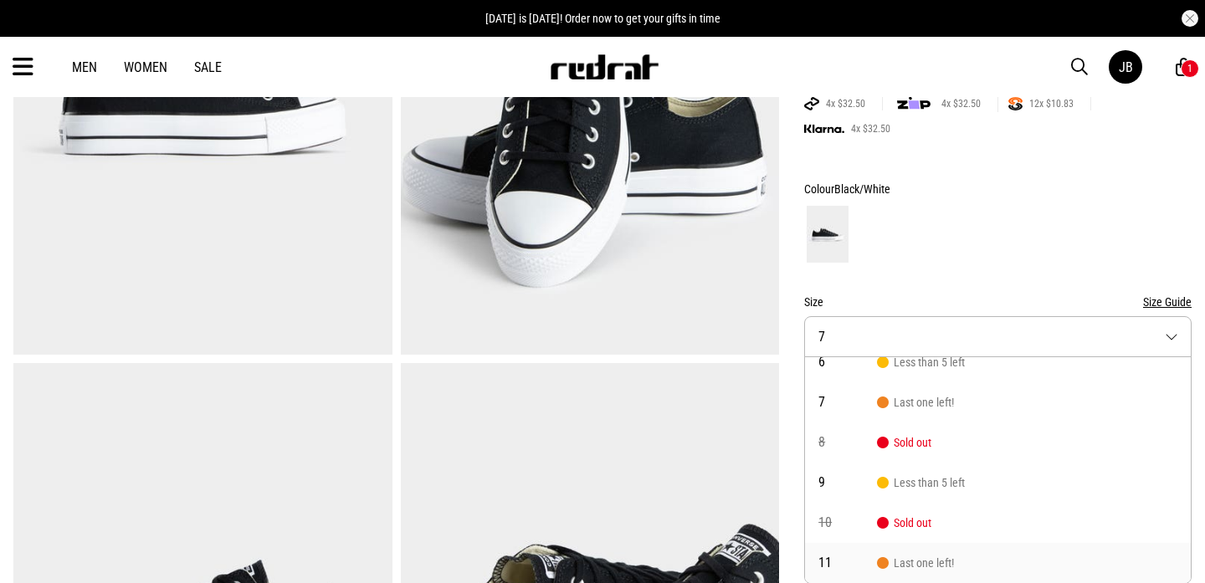
click at [917, 557] on span "Last one left!" at bounding box center [915, 563] width 77 height 13
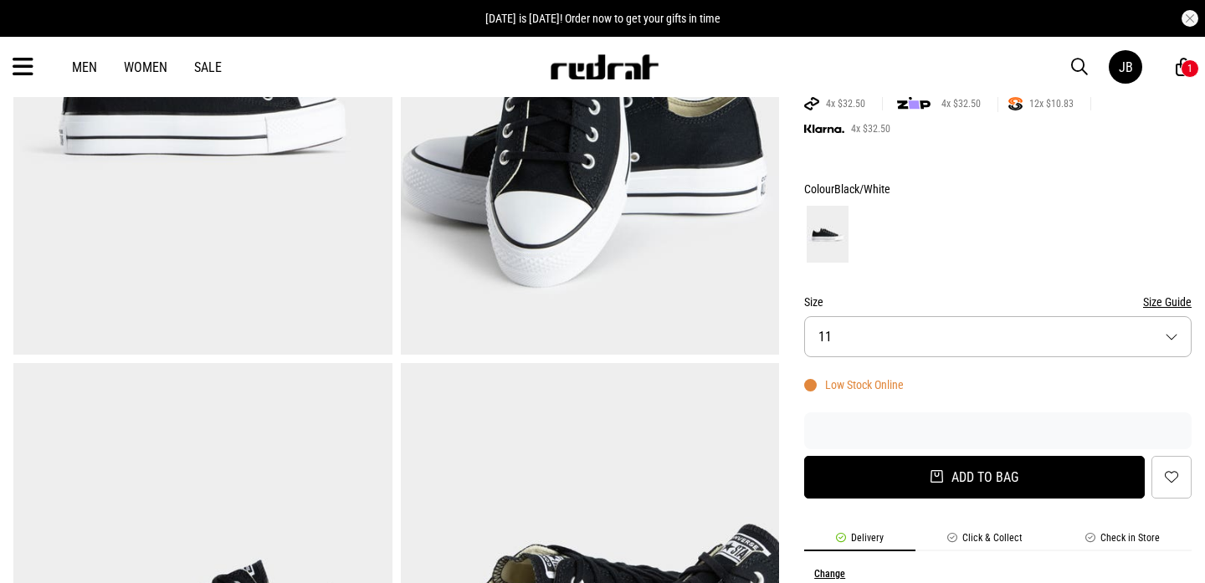
click at [973, 465] on button "Add to bag" at bounding box center [974, 477] width 341 height 43
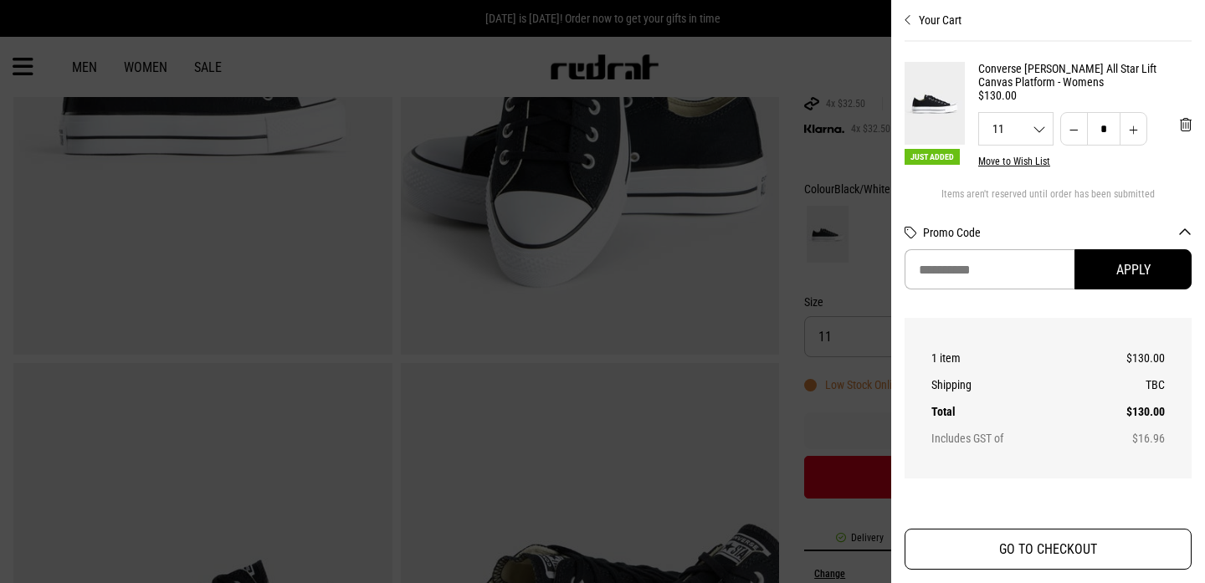
click at [995, 542] on button "GO TO CHECKOUT" at bounding box center [1048, 549] width 287 height 41
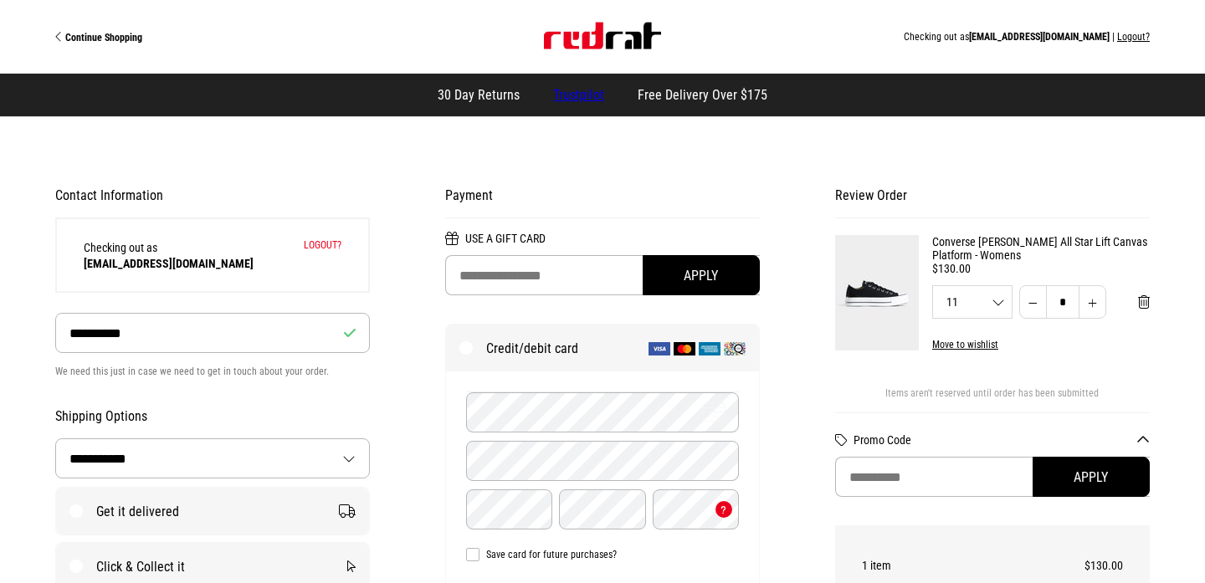
select select "**********"
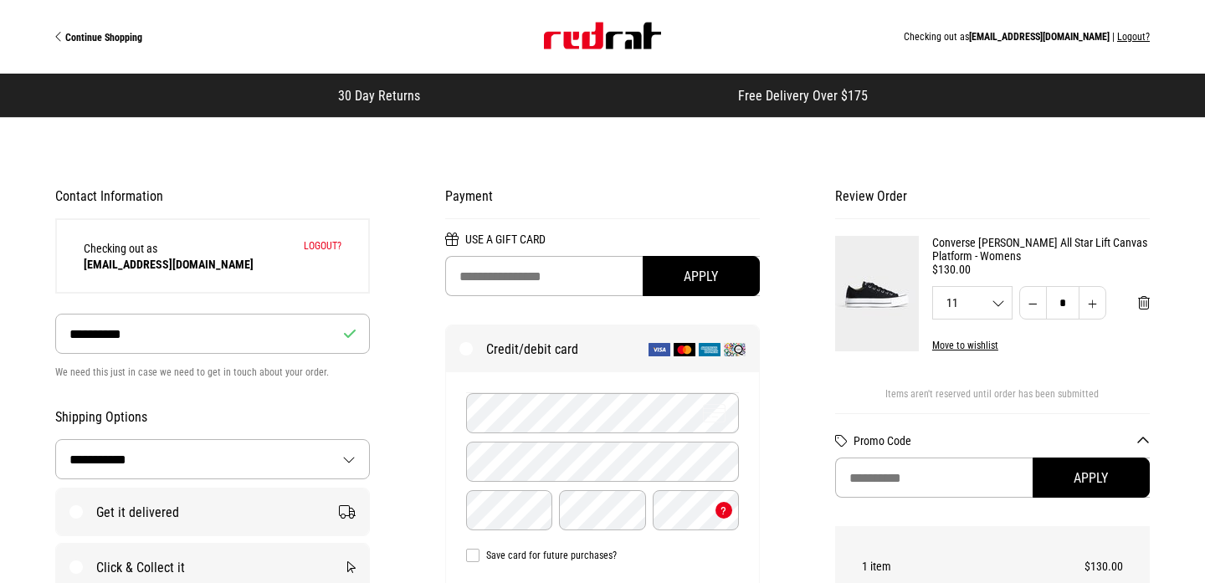
drag, startPoint x: 660, startPoint y: 85, endPoint x: 762, endPoint y: 85, distance: 101.3
click at [762, 85] on div "30 Day Returns Free Delivery Over $175" at bounding box center [602, 96] width 1205 height 44
drag, startPoint x: 742, startPoint y: 98, endPoint x: 858, endPoint y: 96, distance: 116.4
click at [858, 96] on span "Free Delivery Over $175" at bounding box center [803, 96] width 130 height 16
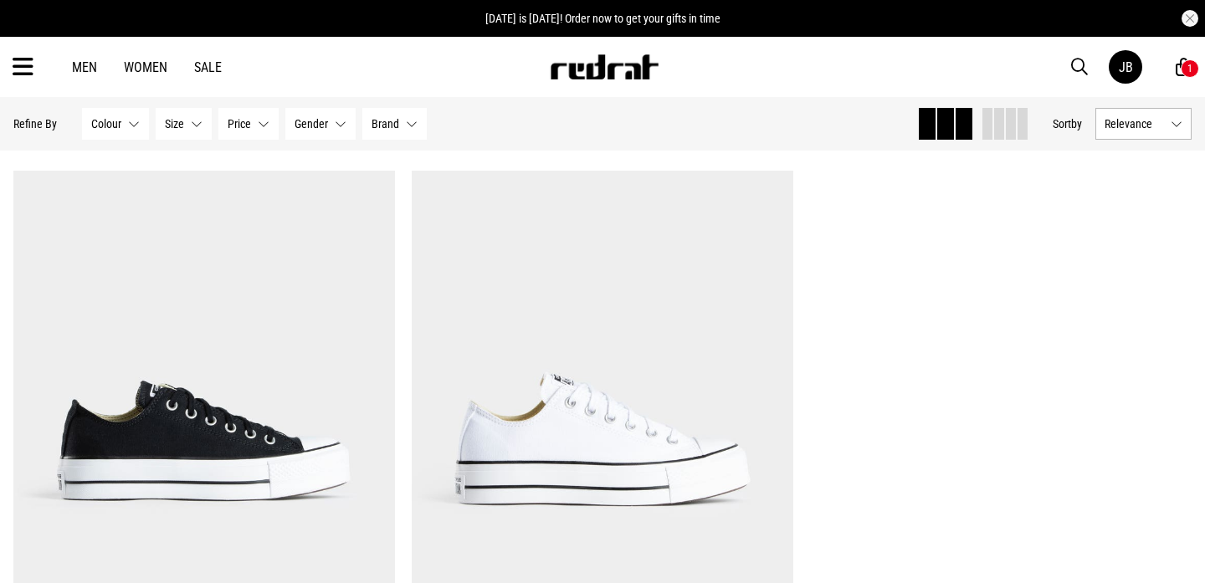
scroll to position [118, 0]
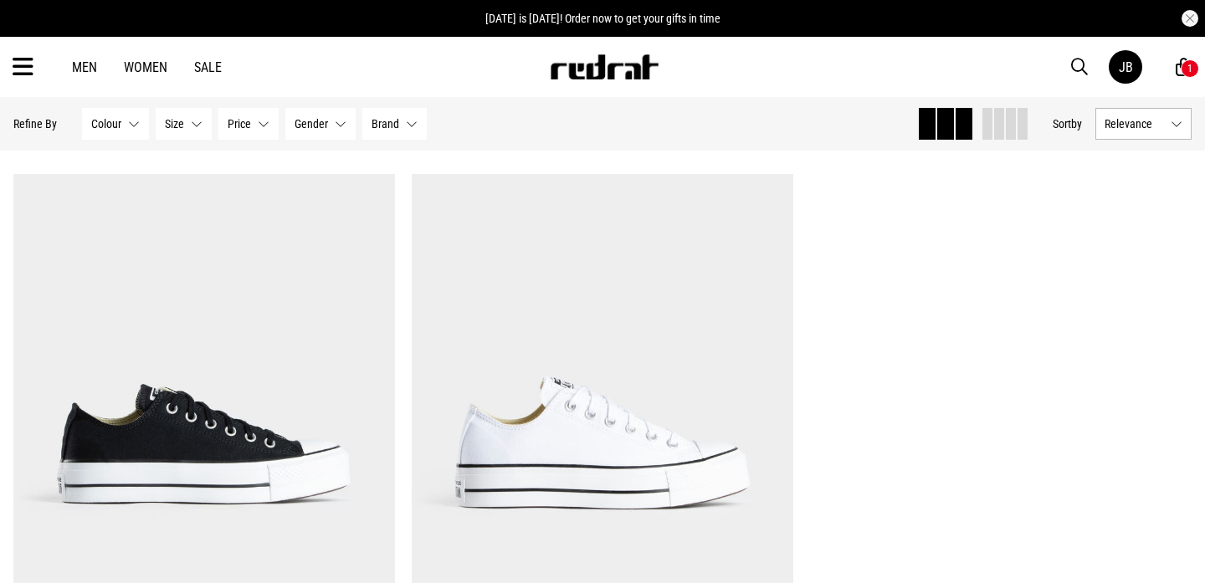
click at [1184, 78] on div "JB 1" at bounding box center [1150, 66] width 83 height 33
click at [1184, 69] on div "1" at bounding box center [1190, 68] width 18 height 18
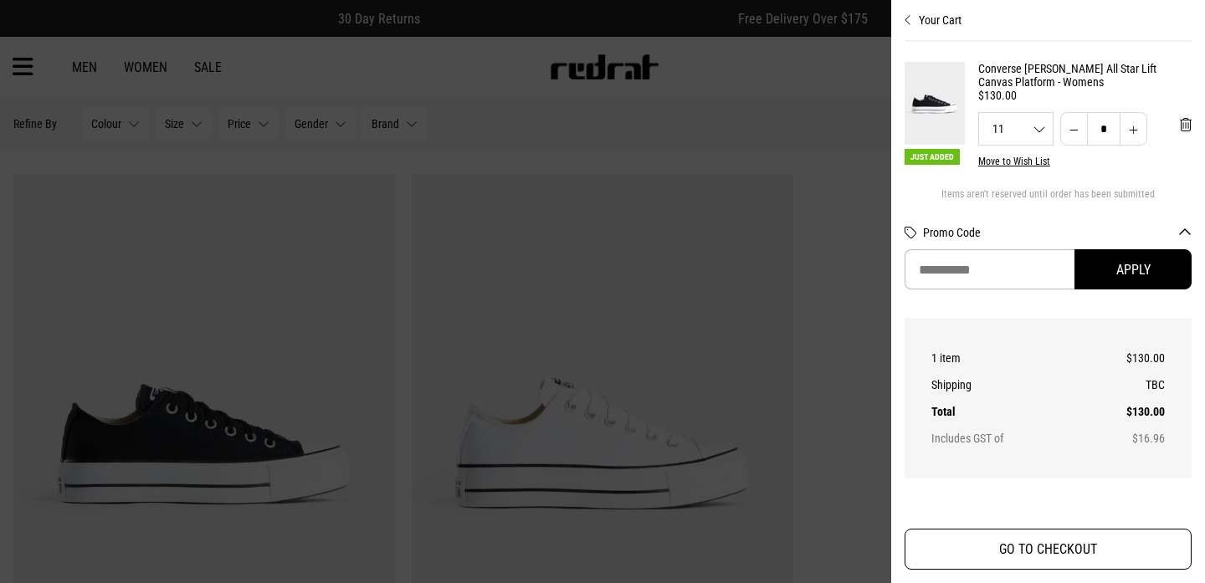
click at [1036, 552] on button "GO TO CHECKOUT" at bounding box center [1048, 549] width 287 height 41
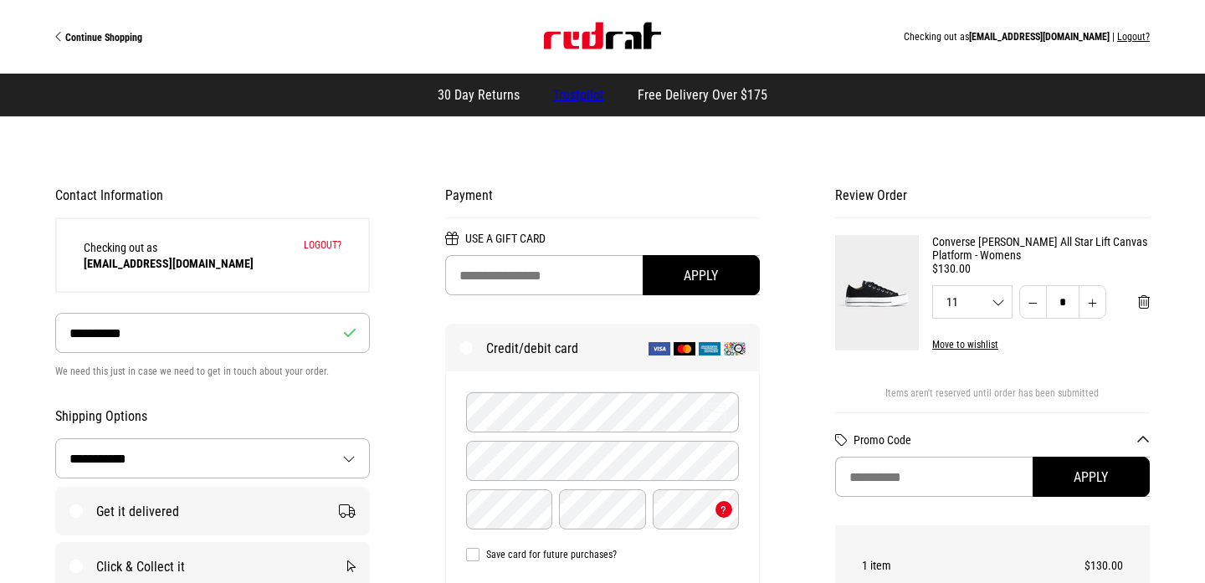
select select "**********"
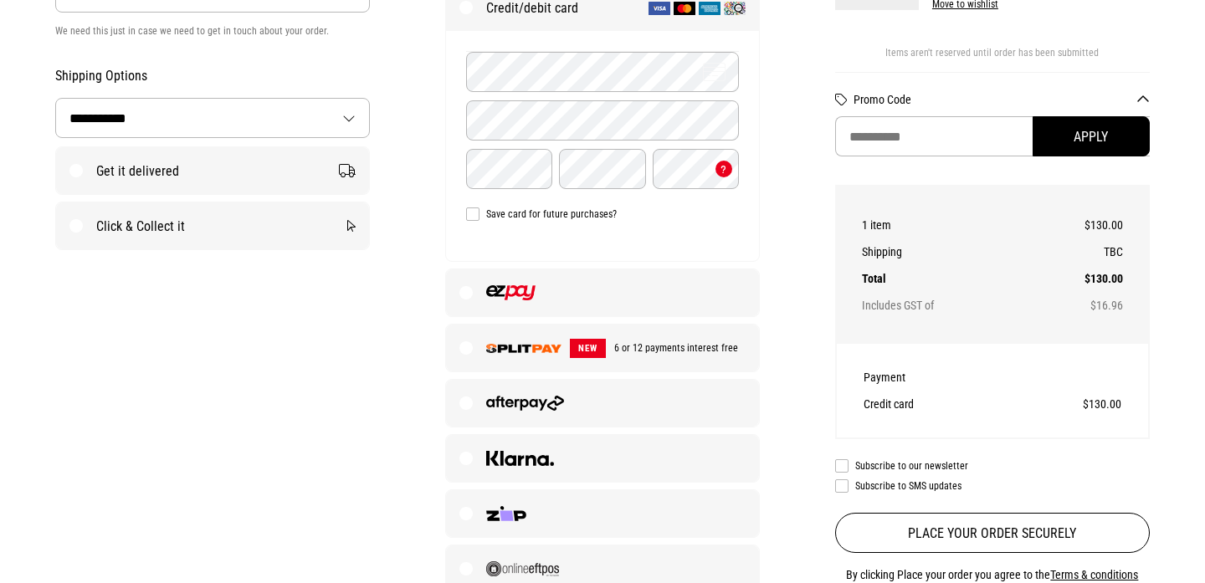
scroll to position [364, 0]
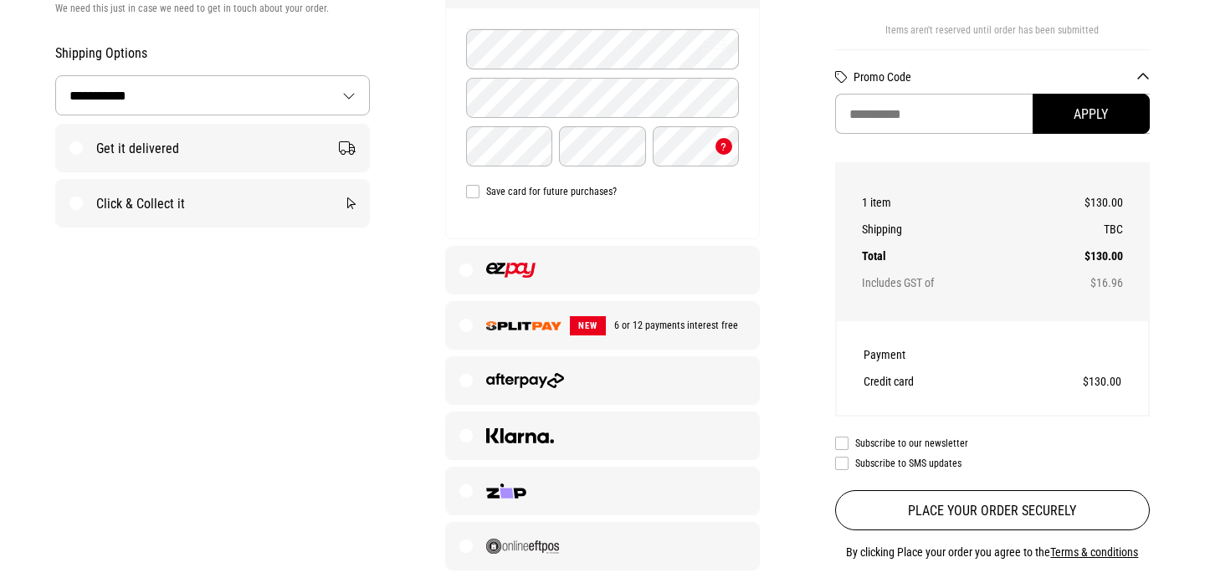
click at [141, 139] on label "Get it delivered" at bounding box center [212, 148] width 313 height 47
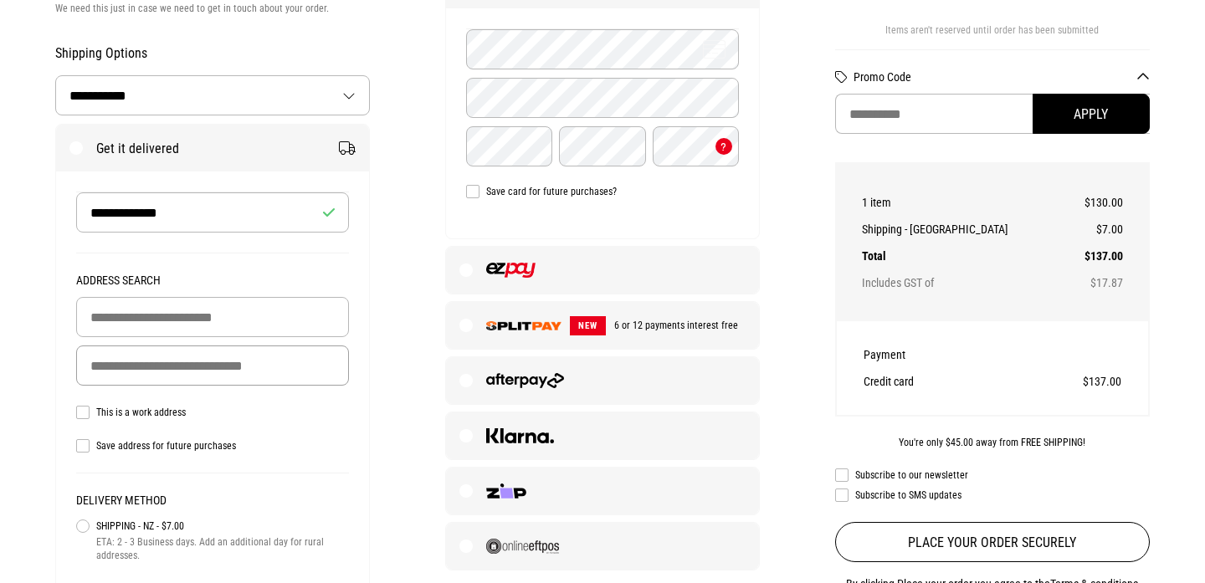
click at [141, 369] on input "Delivery Address" at bounding box center [212, 366] width 273 height 40
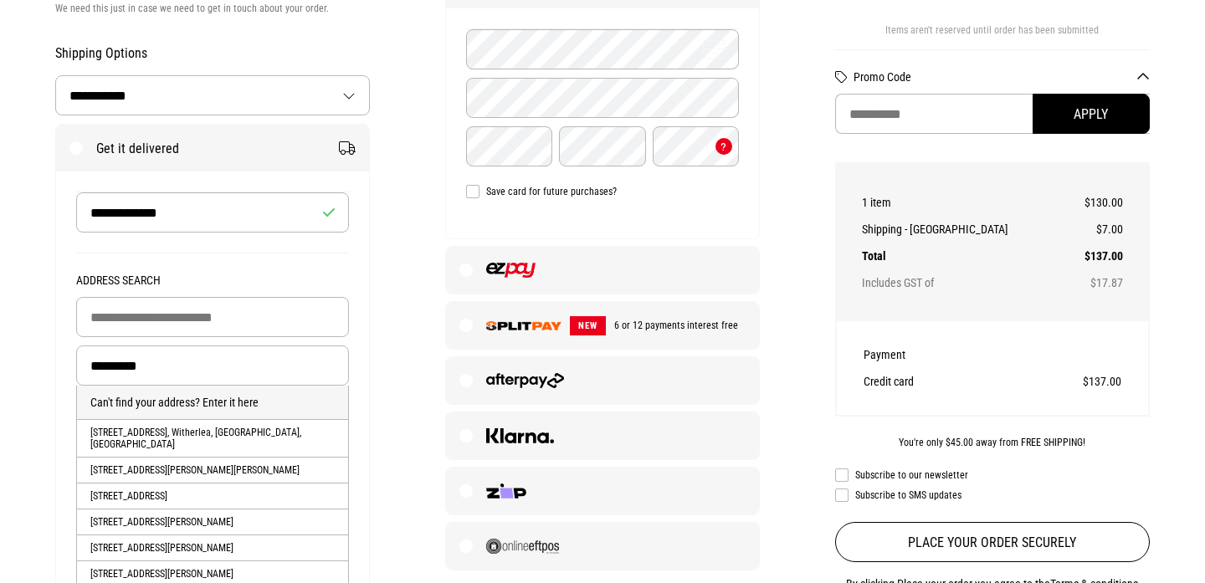
click at [153, 432] on li "73 Wither Road, Witherlea, BLENHEIM, Marlborough District" at bounding box center [212, 438] width 271 height 38
type input "**********"
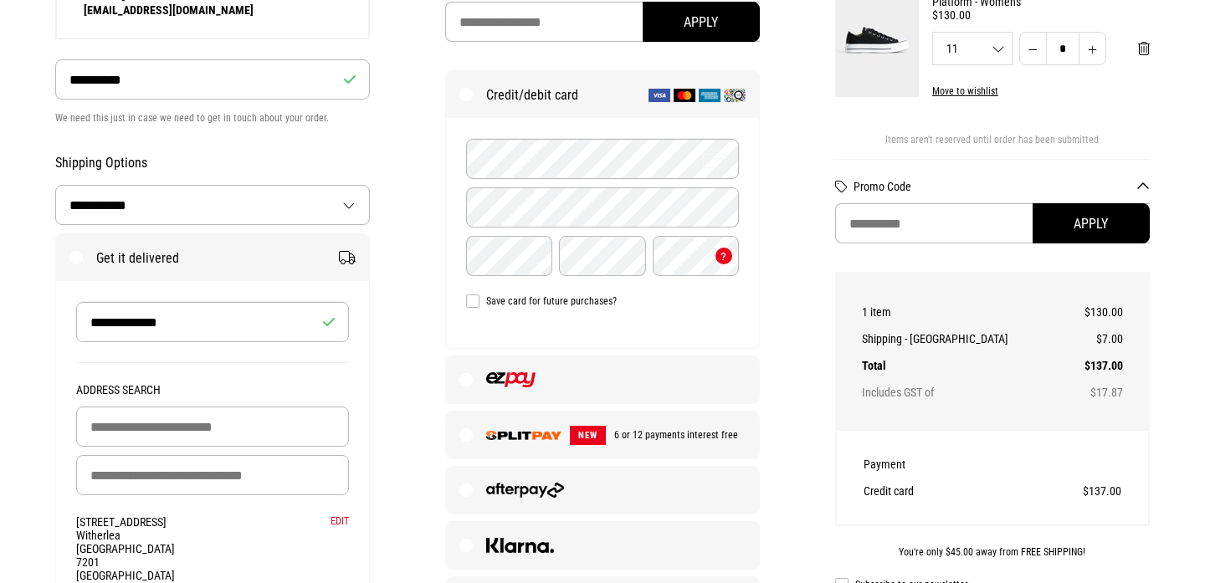
scroll to position [251, 0]
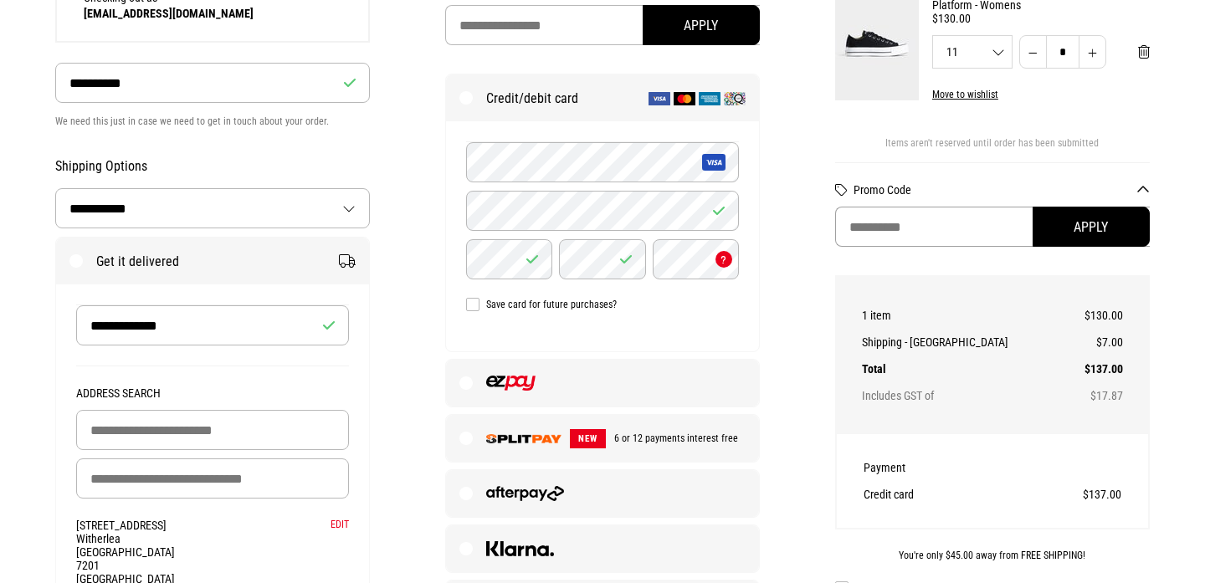
click at [991, 229] on input "Promo Code" at bounding box center [992, 227] width 315 height 40
paste input "********"
type input "********"
click at [1105, 242] on button "Apply" at bounding box center [1091, 227] width 117 height 40
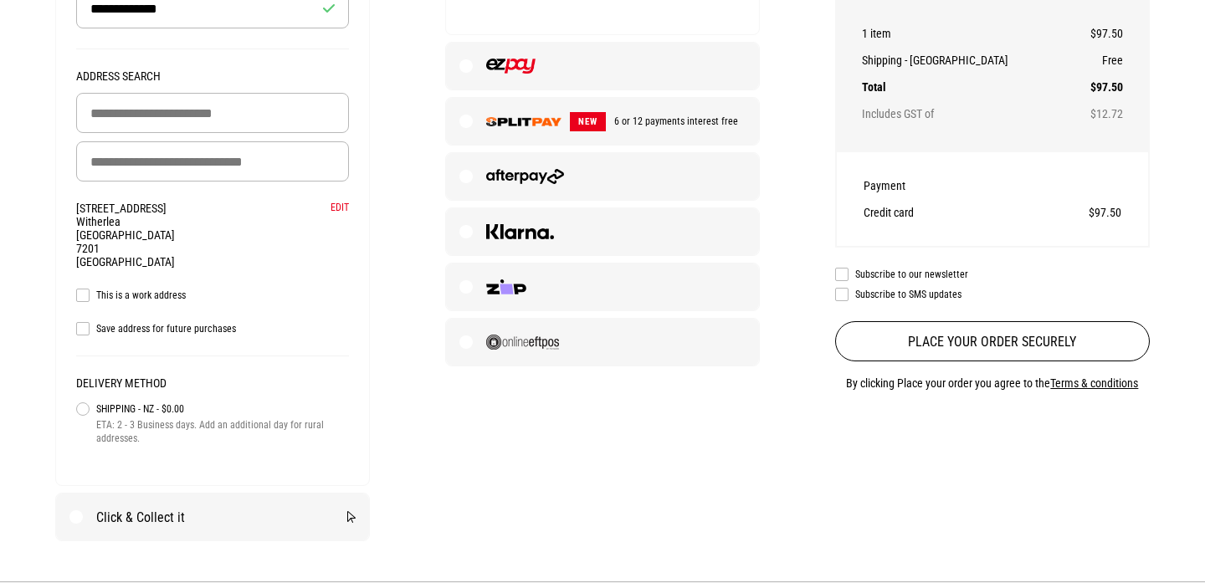
scroll to position [573, 0]
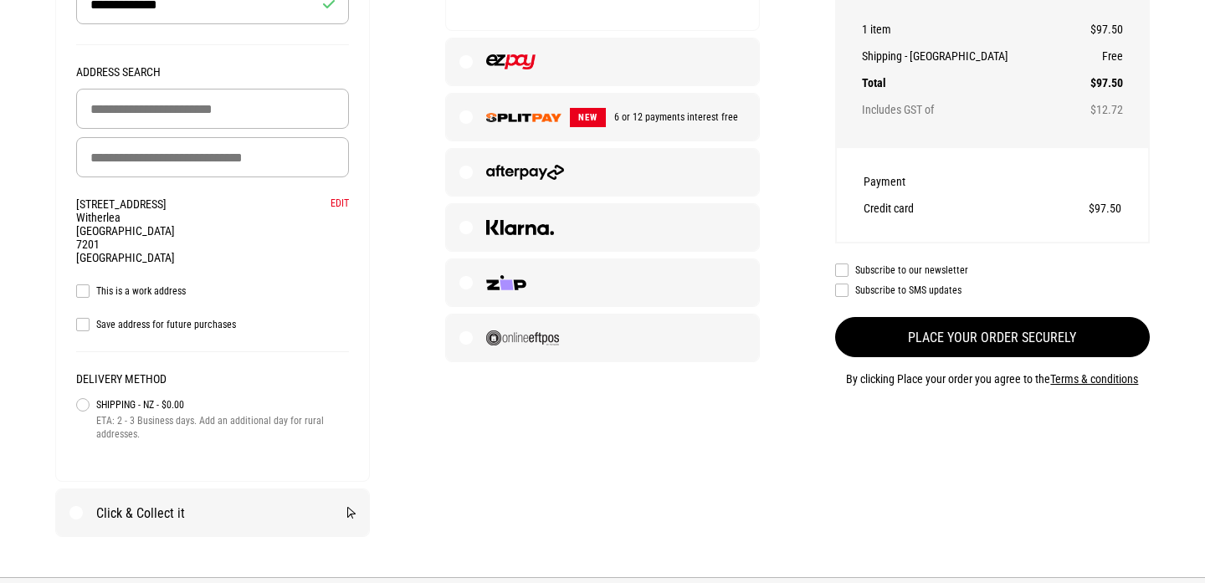
click at [968, 337] on button "Place your order securely" at bounding box center [992, 337] width 315 height 40
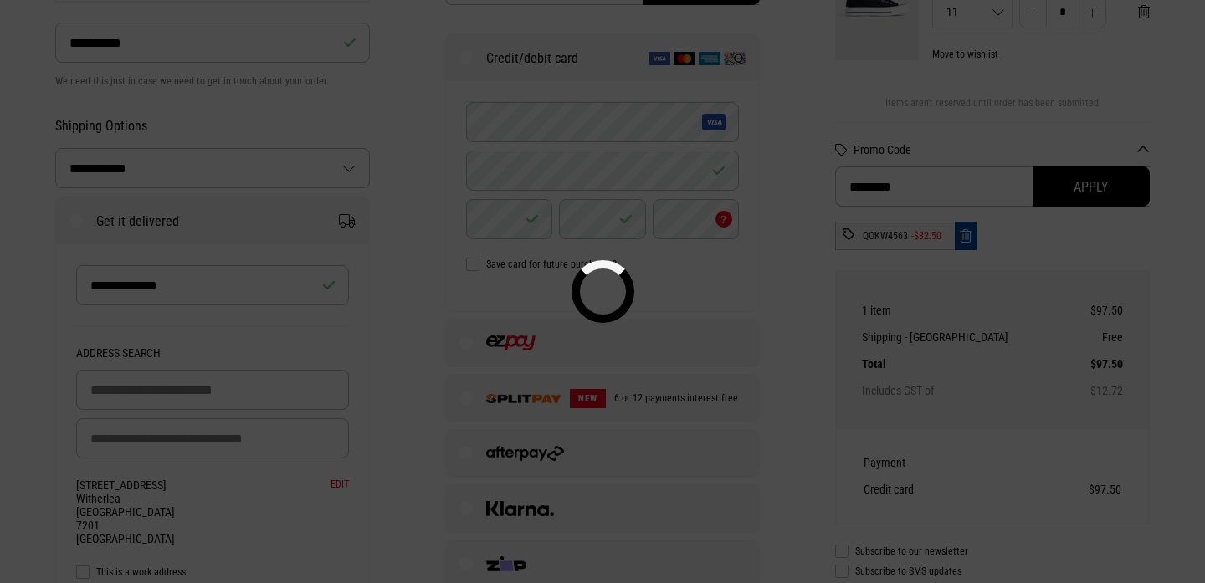
scroll to position [277, 0]
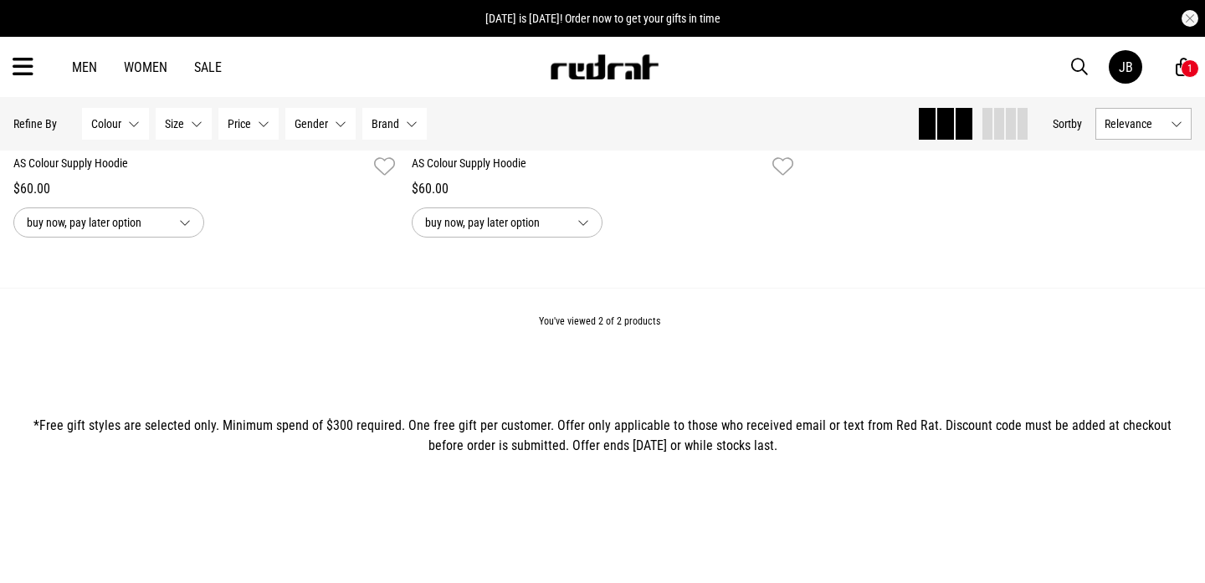
scroll to position [684, 0]
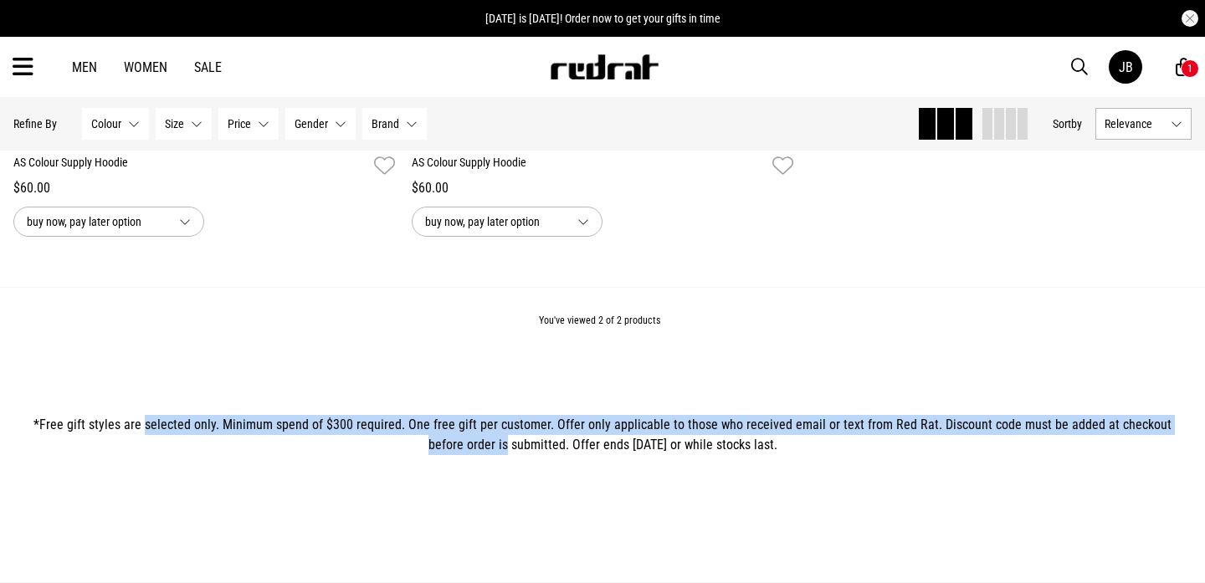
drag, startPoint x: 140, startPoint y: 427, endPoint x: 428, endPoint y: 437, distance: 288.1
click at [428, 437] on p "*Free gift styles are selected only. Minimum spend of $300 required. One free g…" at bounding box center [603, 435] width 1152 height 40
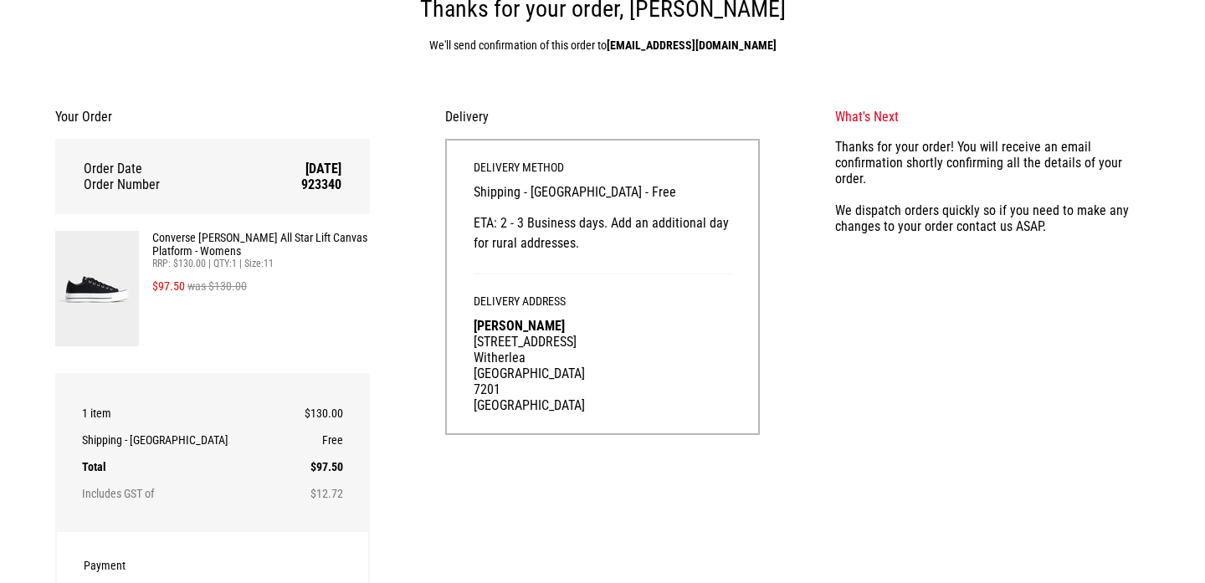
click at [796, 162] on div "Delivery Delivery Method Shipping - [GEOGRAPHIC_DATA] - Free ETA: 2 - 3 Busines…" at bounding box center [603, 275] width 390 height 360
